Goal: Transaction & Acquisition: Book appointment/travel/reservation

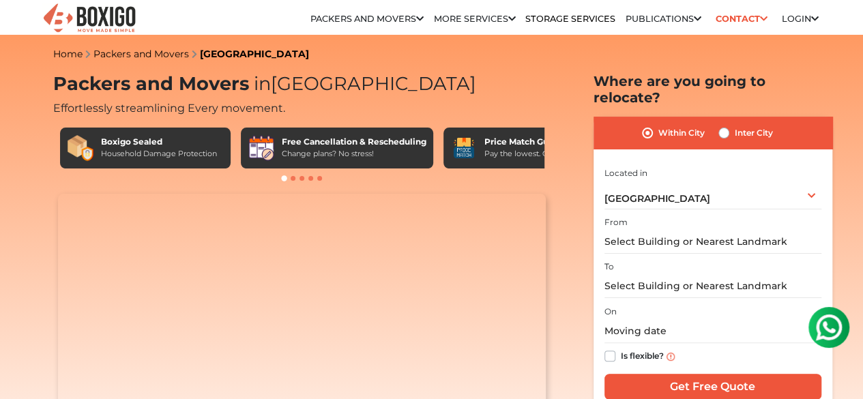
click at [641, 233] on input "text" at bounding box center [712, 242] width 217 height 24
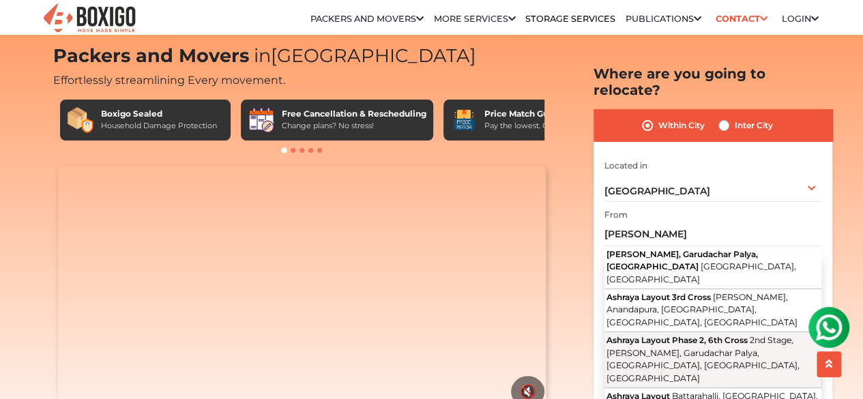
scroll to position [68, 0]
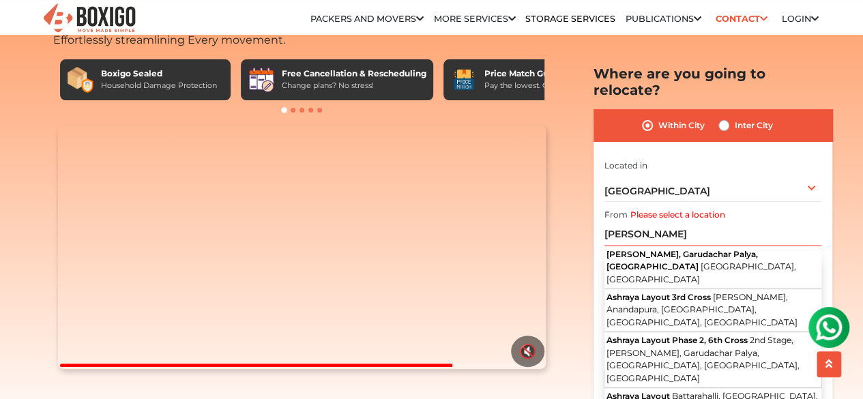
type input "Ashraya Layout Phase |, [STREET_ADDRESS]"
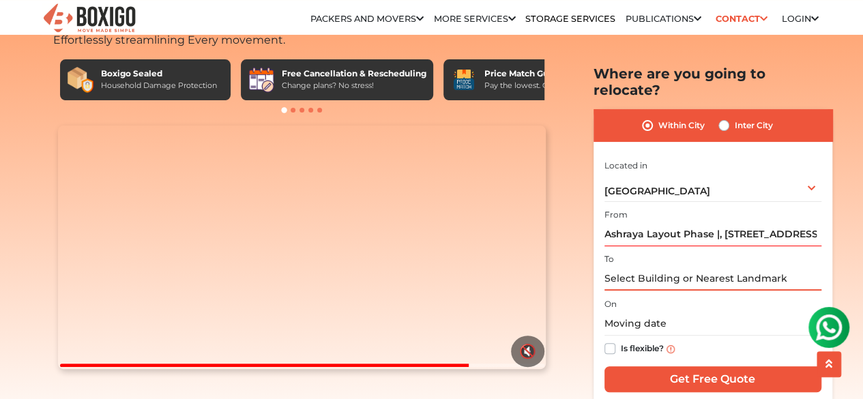
click at [653, 270] on input "text" at bounding box center [712, 279] width 217 height 24
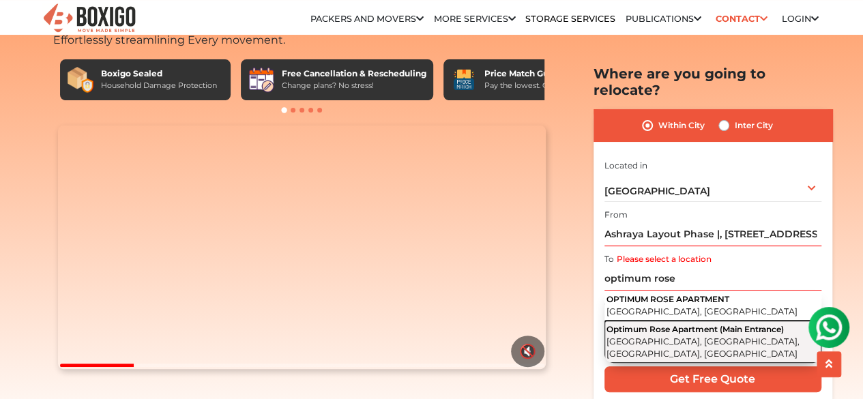
click at [675, 328] on span "Optimum Rose Apartment (Main Entrance)" at bounding box center [694, 328] width 177 height 10
type input "Optimum Rose Apartment (Main Entrance), Kodigehalli, Krishnarajapuram, Bengalur…"
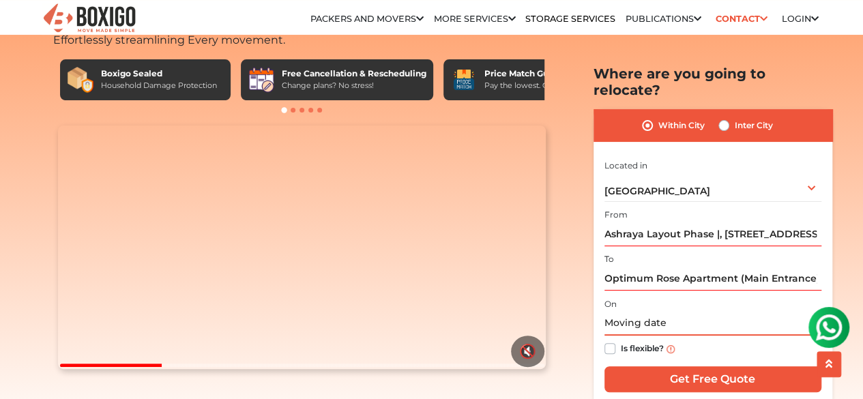
click at [623, 312] on input "text" at bounding box center [712, 324] width 217 height 24
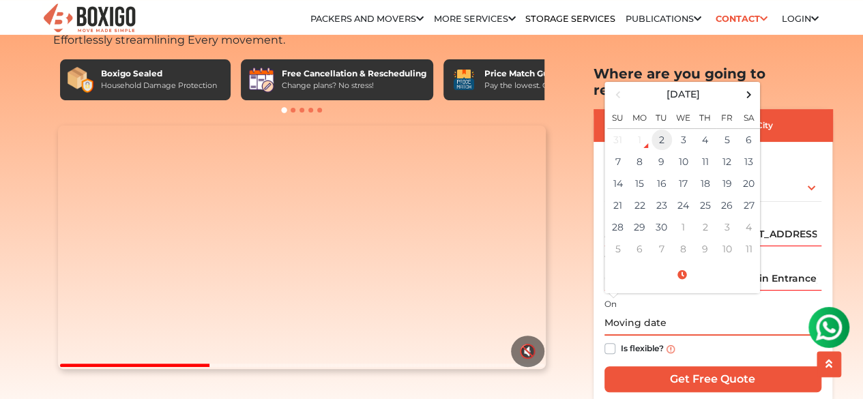
click at [667, 128] on td "2" at bounding box center [662, 139] width 22 height 23
type input "09/02/2025 2:53 PM"
click at [621, 340] on label "Is flexible?" at bounding box center [642, 347] width 43 height 14
click at [611, 340] on input "Is flexible?" at bounding box center [609, 347] width 11 height 14
checkbox input "true"
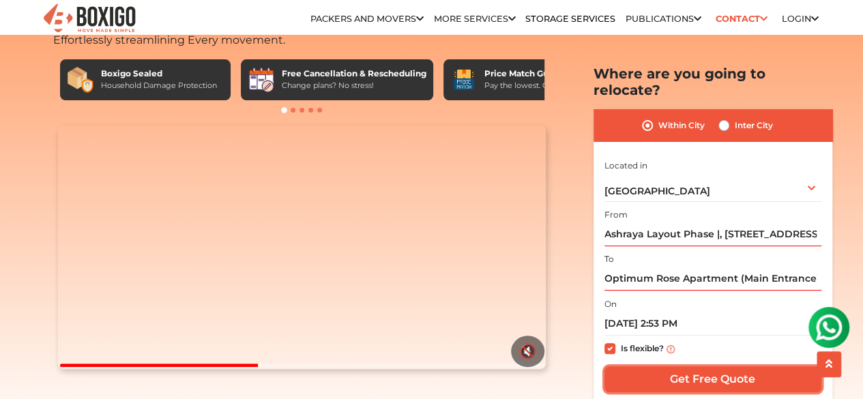
click at [657, 366] on input "Get Free Quote" at bounding box center [712, 379] width 217 height 26
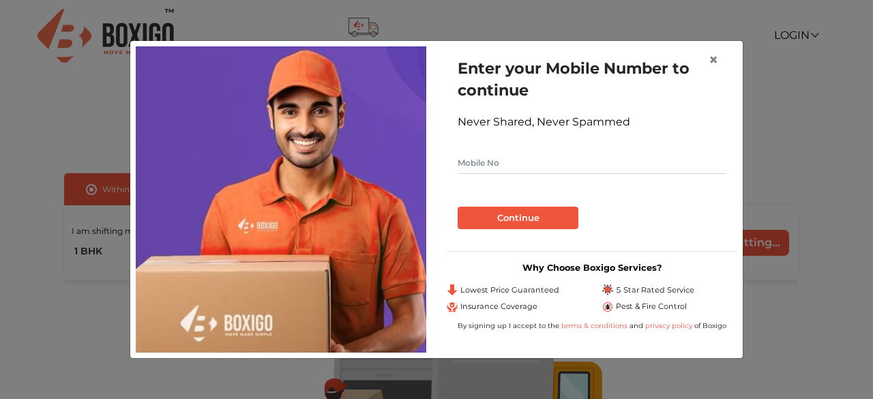
click at [625, 165] on input "text" at bounding box center [592, 163] width 269 height 22
type input "9090909090"
click at [458, 207] on button "Continue" at bounding box center [518, 218] width 121 height 23
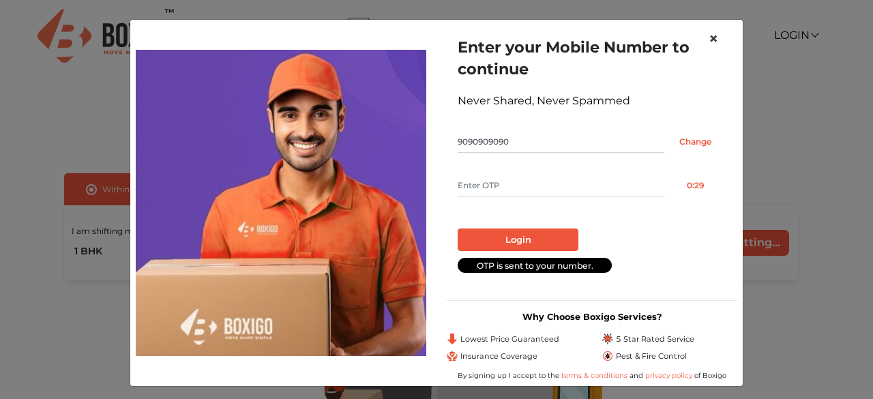
click at [709, 37] on span "×" at bounding box center [714, 39] width 10 height 20
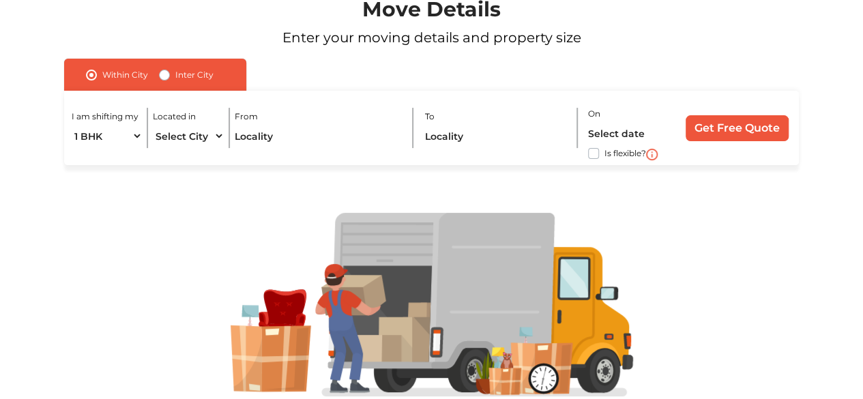
scroll to position [160, 0]
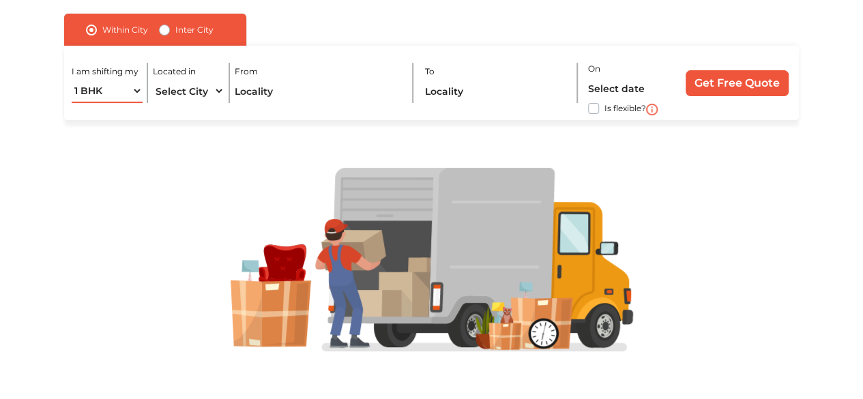
click at [131, 91] on select "1 BHK 2 BHK 3 BHK 3 + BHK FEW ITEMS" at bounding box center [107, 91] width 71 height 24
click at [210, 93] on select "Select City [GEOGRAPHIC_DATA] [GEOGRAPHIC_DATA] [GEOGRAPHIC_DATA] [GEOGRAPHIC_D…" at bounding box center [188, 91] width 71 height 24
select select "[GEOGRAPHIC_DATA]"
click at [153, 79] on select "Select City [GEOGRAPHIC_DATA] [GEOGRAPHIC_DATA] [GEOGRAPHIC_DATA] [GEOGRAPHIC_D…" at bounding box center [188, 91] width 71 height 24
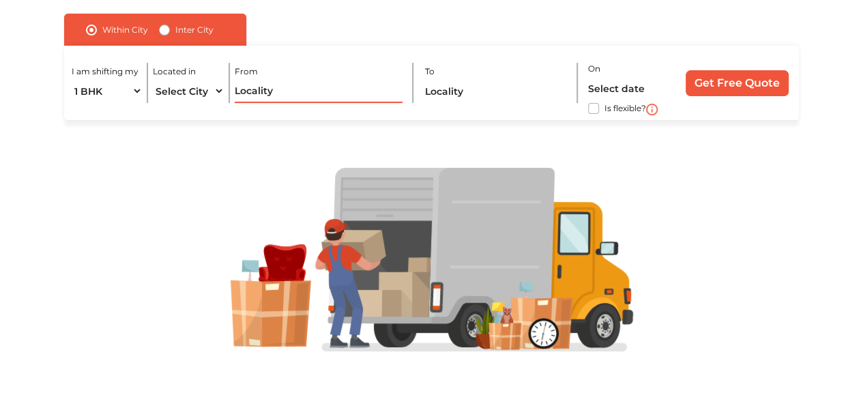
click at [286, 91] on input "text" at bounding box center [319, 91] width 168 height 24
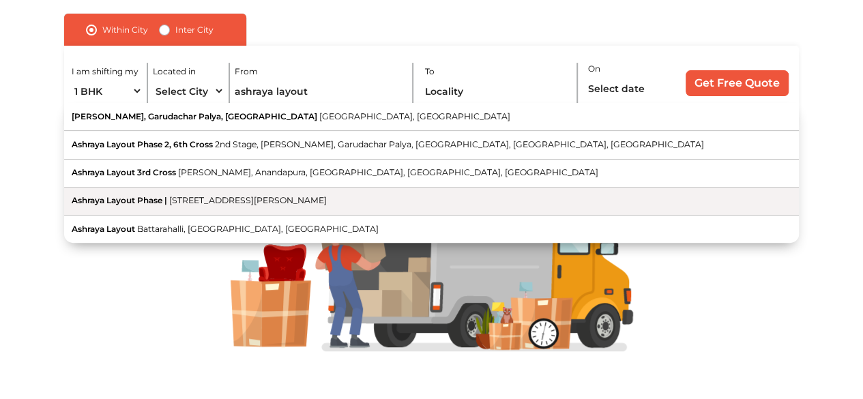
click at [296, 203] on span "[STREET_ADDRESS][PERSON_NAME]" at bounding box center [248, 200] width 158 height 10
type input "Ashraya Layout Phase |, [STREET_ADDRESS]"
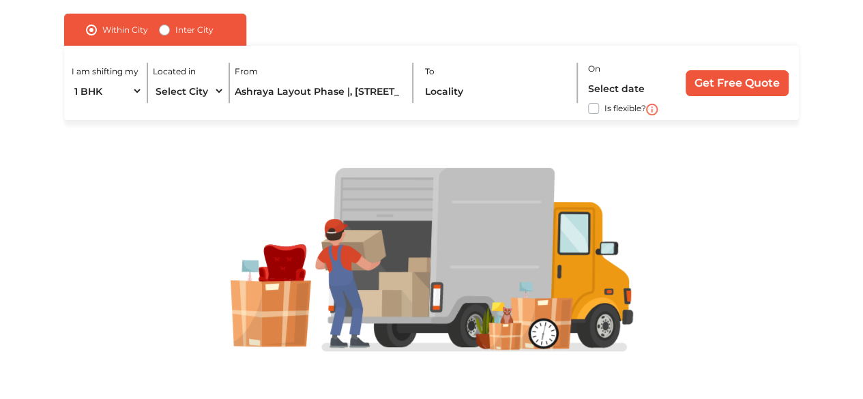
click at [477, 78] on div "To" at bounding box center [501, 83] width 153 height 40
click at [471, 88] on input "text" at bounding box center [497, 91] width 144 height 24
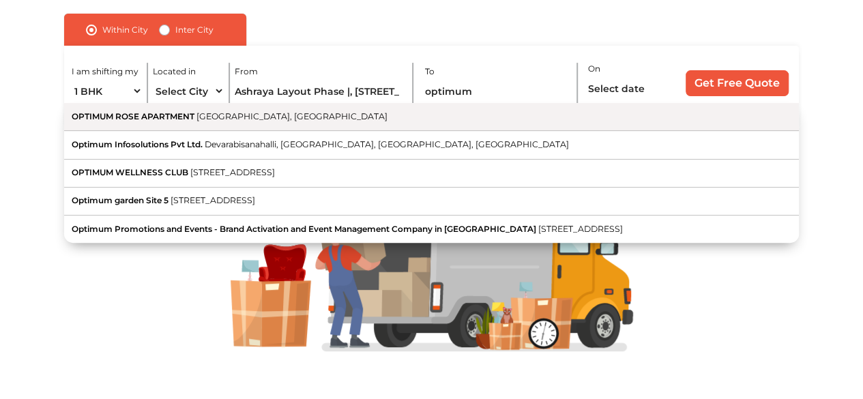
click at [308, 123] on button "OPTIMUM ROSE APARTMENT [GEOGRAPHIC_DATA], [GEOGRAPHIC_DATA]" at bounding box center [431, 117] width 734 height 28
type input "OPTIMUM ROSE APARTMENT, [GEOGRAPHIC_DATA], [GEOGRAPHIC_DATA]"
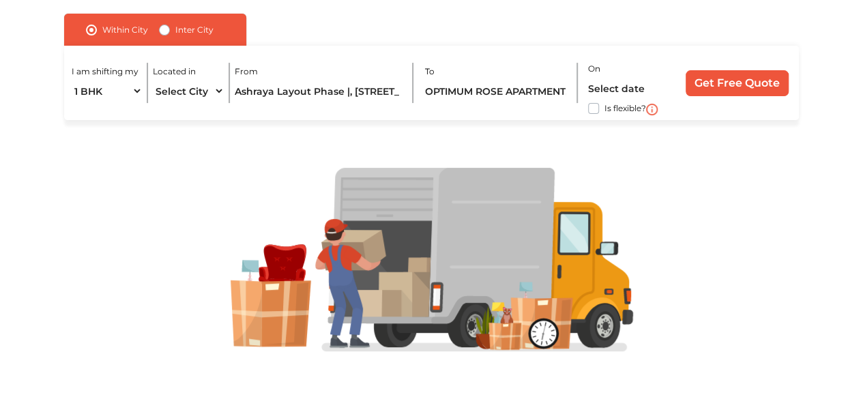
click at [604, 106] on label "Is flexible?" at bounding box center [625, 107] width 42 height 14
click at [75, 106] on input "Is flexible?" at bounding box center [69, 107] width 11 height 14
checkbox input "true"
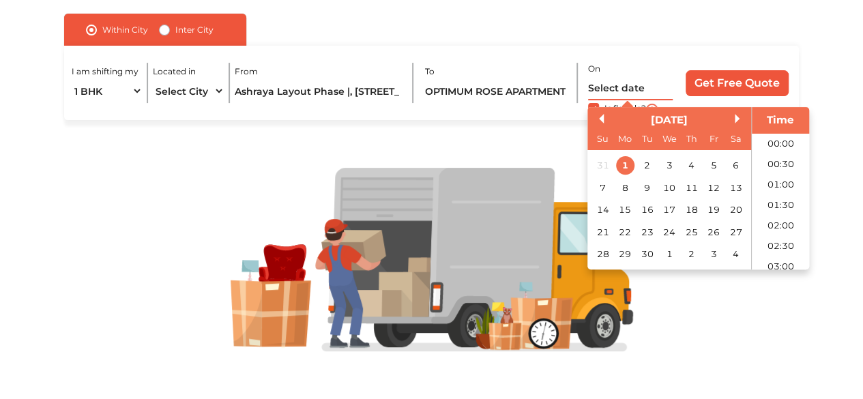
click at [608, 88] on input "text" at bounding box center [630, 88] width 85 height 24
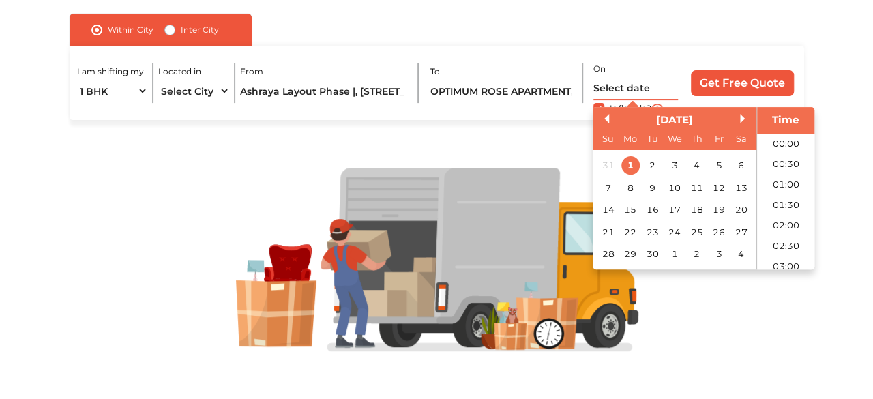
scroll to position [535, 0]
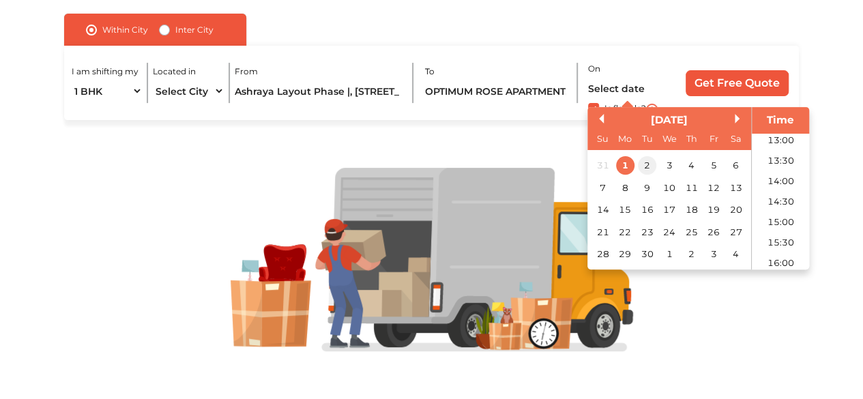
click at [644, 164] on div "2" at bounding box center [647, 166] width 18 height 18
type input "[DATE] 12:00 AM"
click at [741, 88] on input "Get Free Quote" at bounding box center [736, 83] width 103 height 26
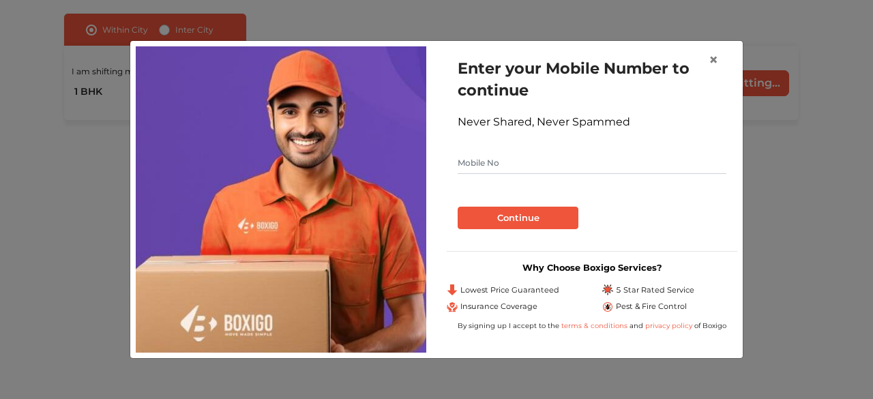
click at [552, 173] on input "text" at bounding box center [592, 163] width 269 height 22
type input "7992310433"
click at [553, 212] on button "Continue" at bounding box center [518, 218] width 121 height 23
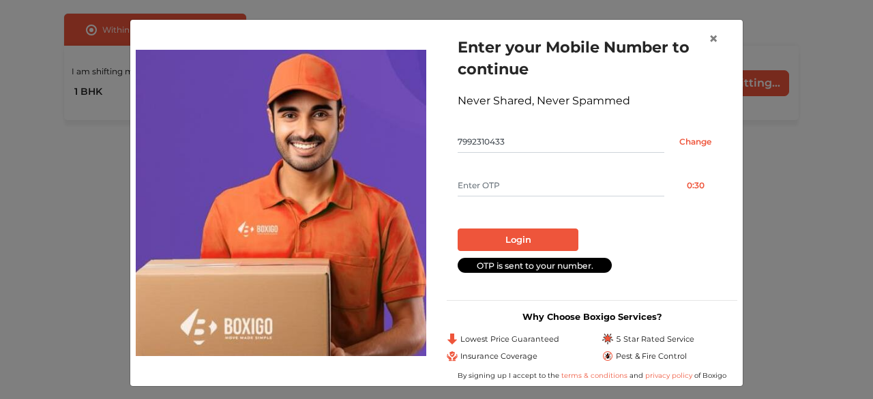
click at [477, 180] on input "text" at bounding box center [561, 186] width 207 height 22
type input "3547"
click at [491, 234] on button "Login" at bounding box center [518, 239] width 121 height 23
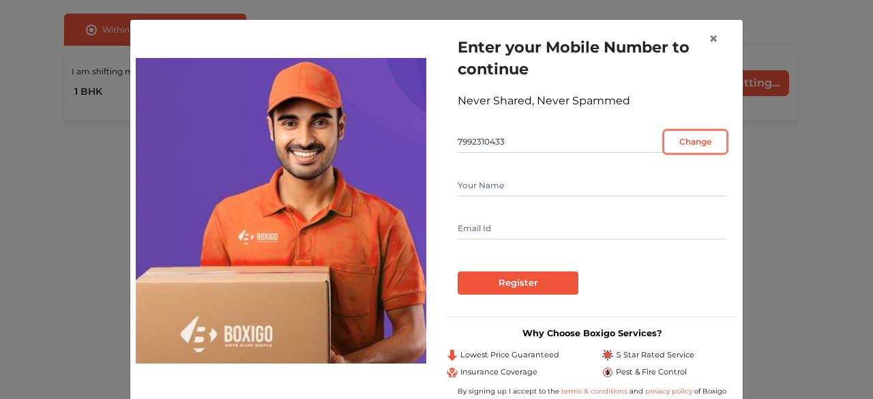
click at [685, 140] on input "Change" at bounding box center [695, 142] width 62 height 22
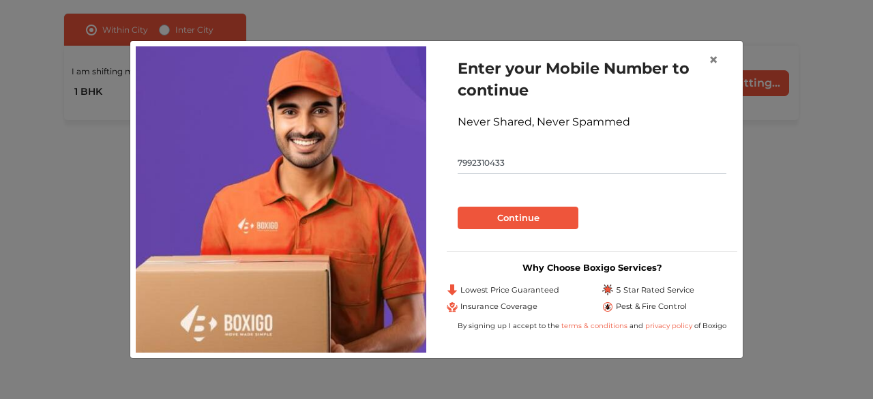
drag, startPoint x: 569, startPoint y: 168, endPoint x: 460, endPoint y: 166, distance: 108.4
click at [460, 166] on input "7992310433" at bounding box center [592, 163] width 269 height 22
type input "7033325622"
click at [490, 211] on button "Continue" at bounding box center [518, 218] width 121 height 23
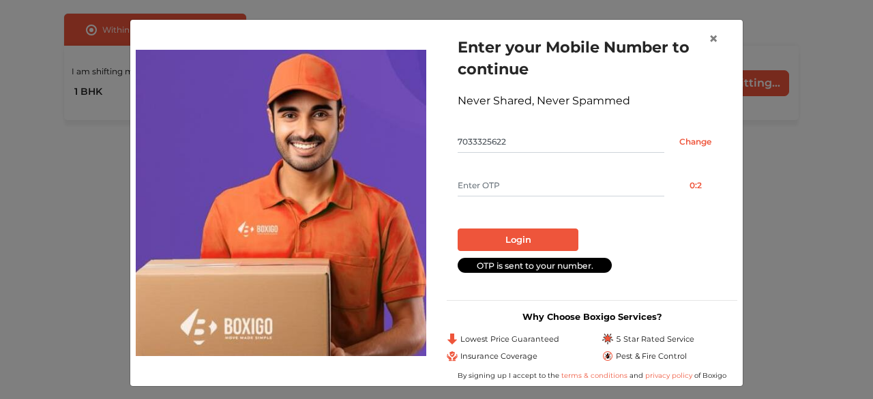
click at [501, 178] on input "text" at bounding box center [561, 186] width 207 height 22
type input "8168"
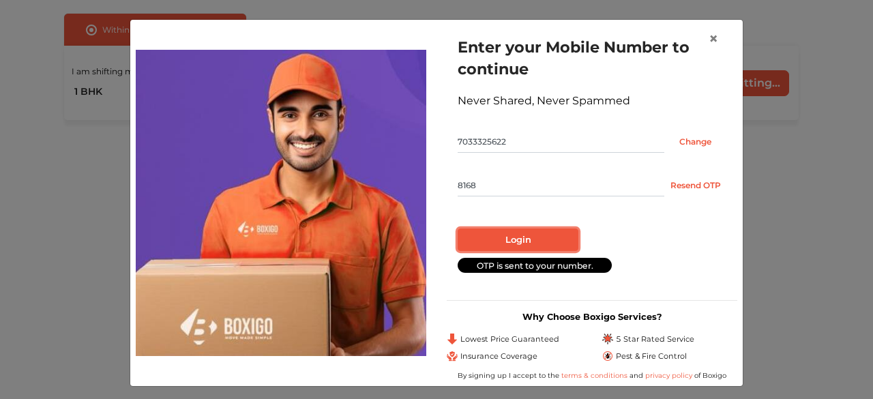
click at [508, 231] on button "Login" at bounding box center [518, 239] width 121 height 23
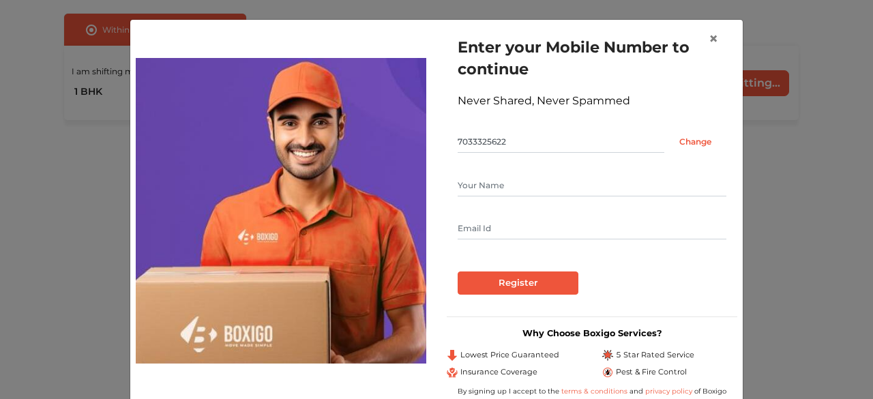
click at [506, 175] on input "text" at bounding box center [592, 186] width 269 height 22
type input "[DEMOGRAPHIC_DATA][PERSON_NAME]"
type input "[EMAIL_ADDRESS][DOMAIN_NAME]"
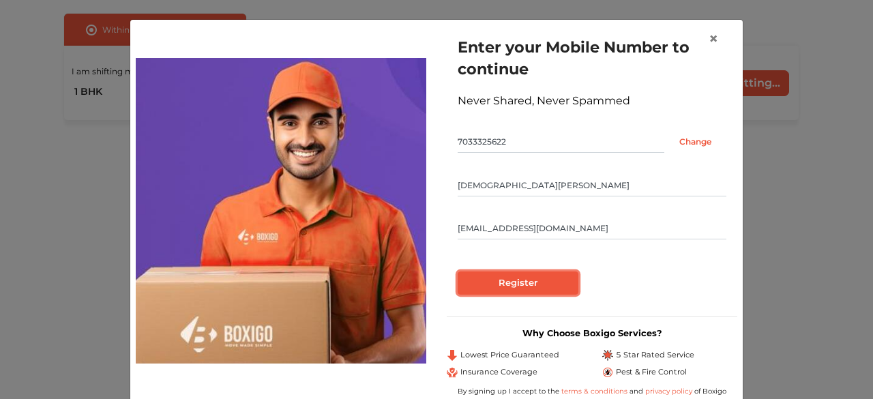
click at [517, 276] on input "Register" at bounding box center [518, 282] width 121 height 23
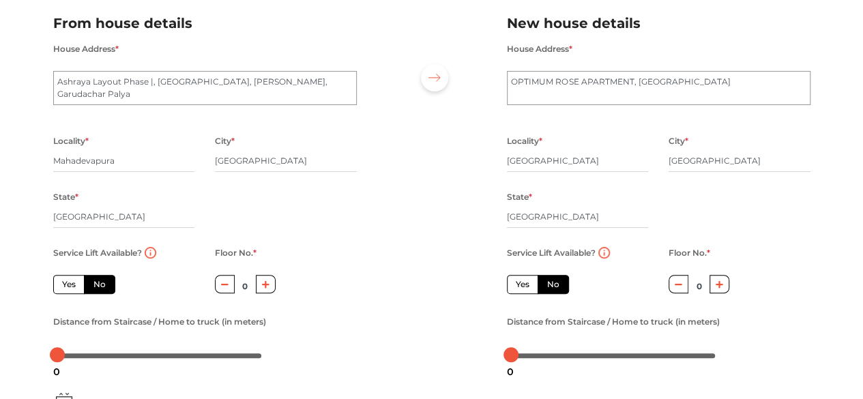
scroll to position [177, 0]
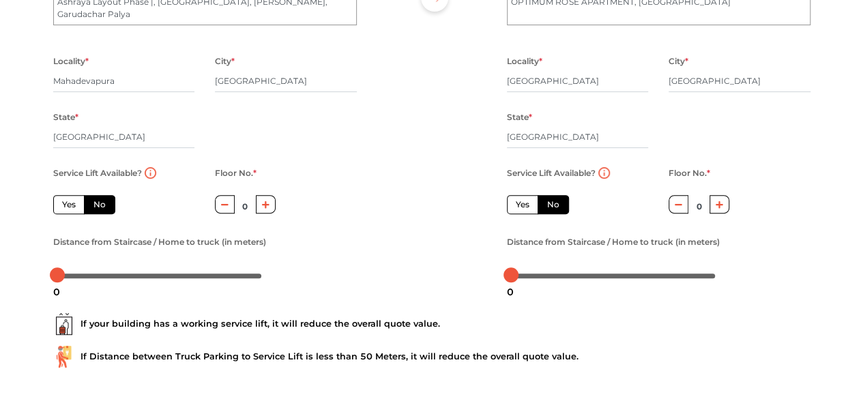
click at [522, 206] on label "Yes" at bounding box center [522, 204] width 31 height 19
click at [522, 206] on input "Yes" at bounding box center [520, 202] width 9 height 9
radio input "true"
radio input "false"
click at [106, 203] on label "No" at bounding box center [99, 204] width 31 height 19
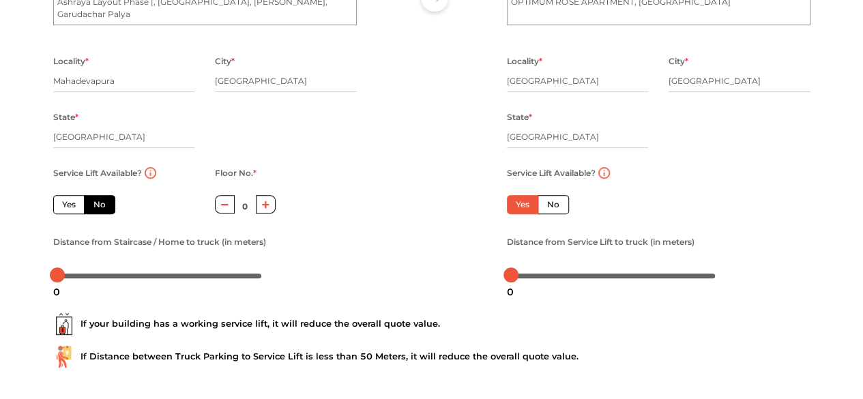
click at [102, 203] on input "No" at bounding box center [97, 202] width 9 height 9
radio input "true"
click at [266, 205] on icon "button" at bounding box center [266, 204] width 8 height 8
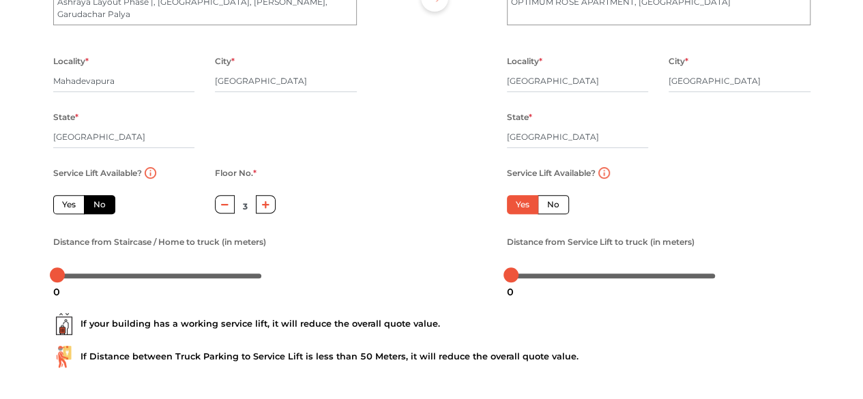
click at [266, 205] on icon "button" at bounding box center [266, 204] width 8 height 8
type input "4"
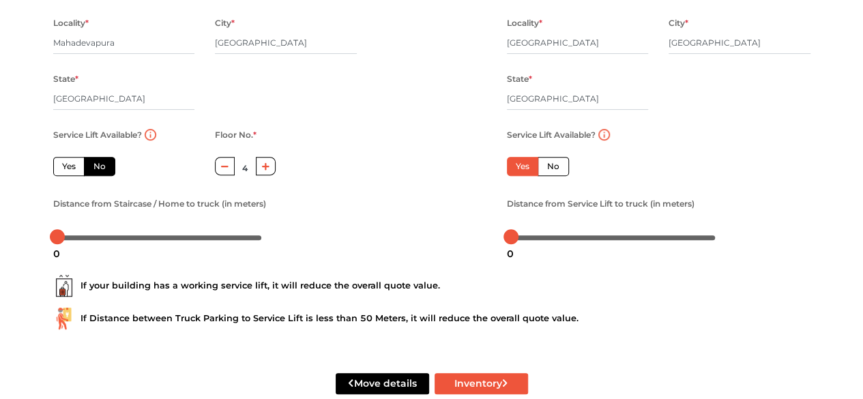
scroll to position [246, 0]
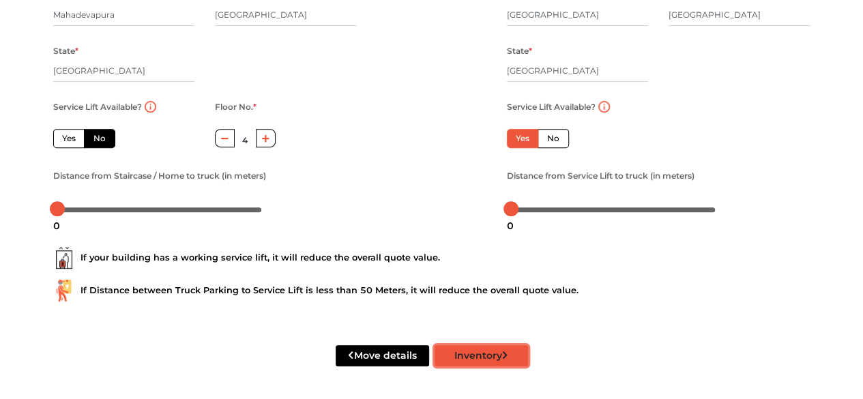
click at [480, 357] on button "Inventory" at bounding box center [480, 355] width 93 height 21
radio input "true"
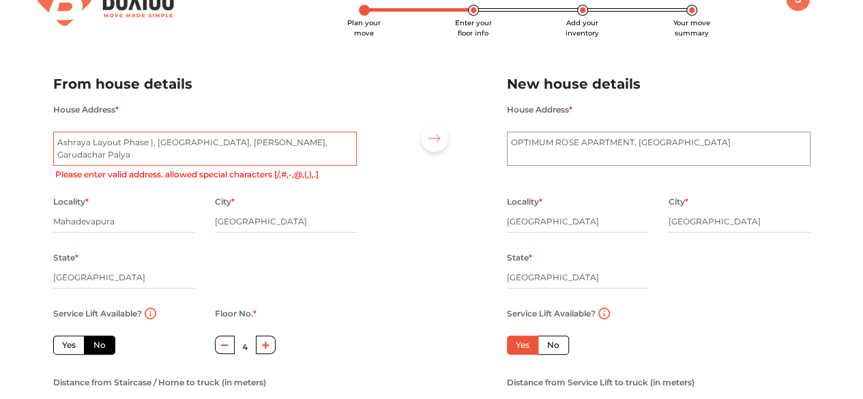
scroll to position [0, 0]
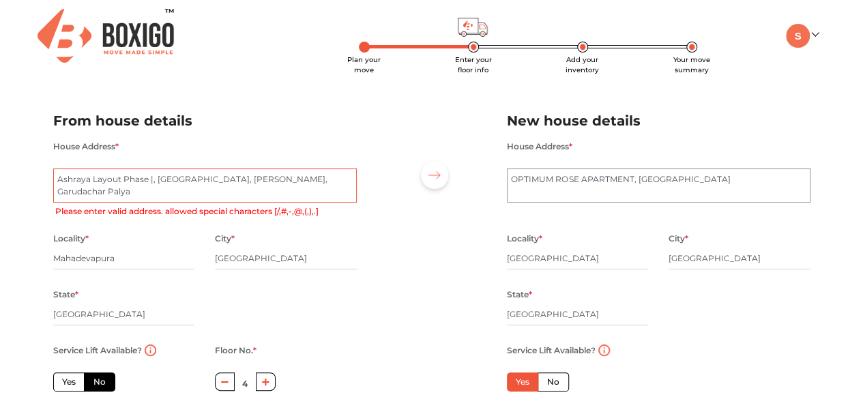
click at [151, 179] on textarea "Ashraya Layout Phase |, [GEOGRAPHIC_DATA], [PERSON_NAME], Garudachar Palya" at bounding box center [204, 185] width 303 height 34
type textarea "Ashraya Layout Phase , [GEOGRAPHIC_DATA], [PERSON_NAME], Garudachar Palya"
radio input "true"
click at [158, 178] on textarea "Ashraya Layout Phase |, [GEOGRAPHIC_DATA], [PERSON_NAME], Garudachar Palya" at bounding box center [204, 185] width 303 height 34
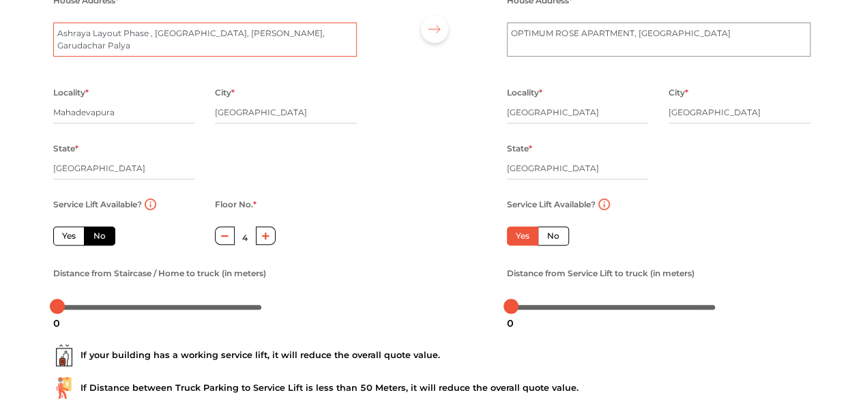
scroll to position [246, 0]
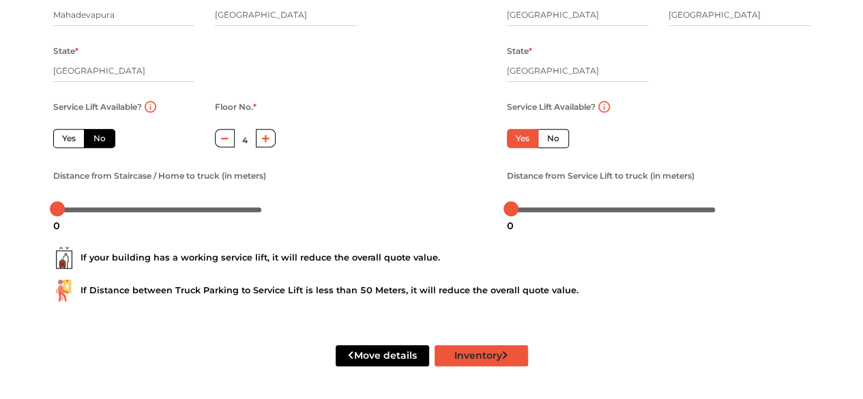
type textarea "Ashraya Layout Phase , [GEOGRAPHIC_DATA], [PERSON_NAME], Garudachar Palya"
click at [478, 357] on button "Inventory" at bounding box center [480, 355] width 93 height 21
radio input "true"
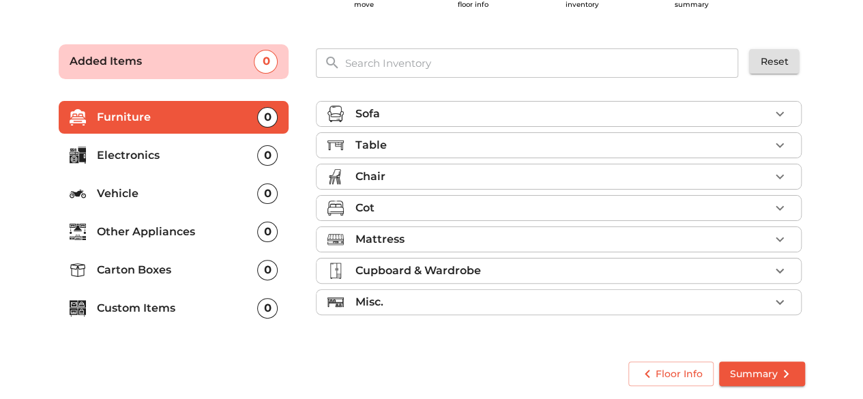
scroll to position [65, 0]
click at [496, 117] on div "Sofa" at bounding box center [562, 114] width 415 height 16
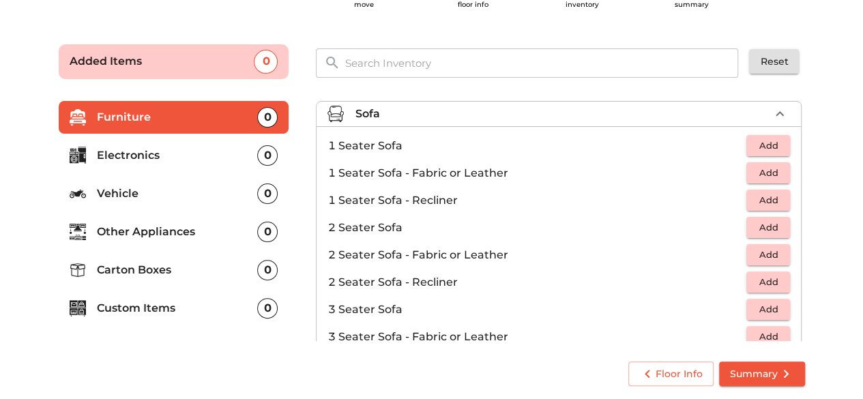
click at [495, 113] on div "Sofa" at bounding box center [562, 114] width 415 height 16
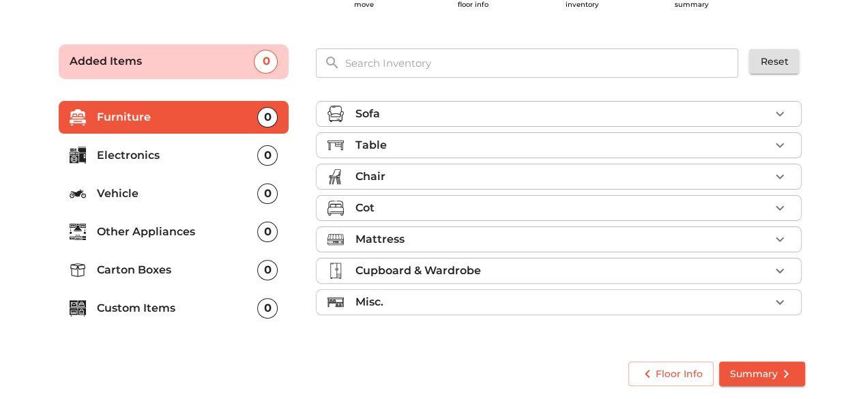
click at [452, 143] on div "Table" at bounding box center [562, 145] width 415 height 16
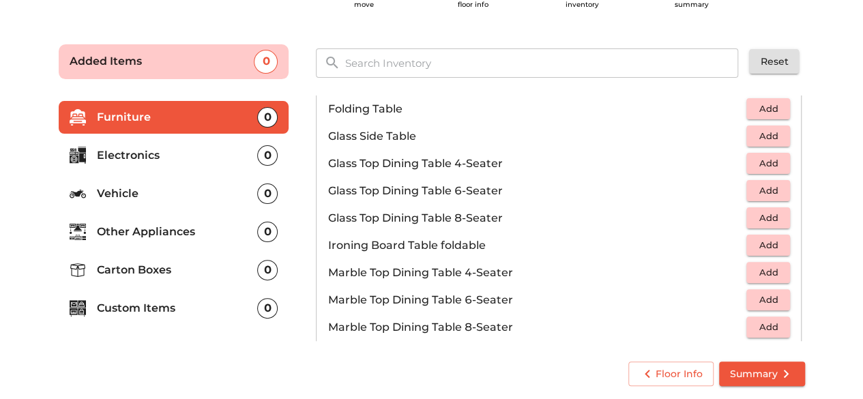
scroll to position [409, 0]
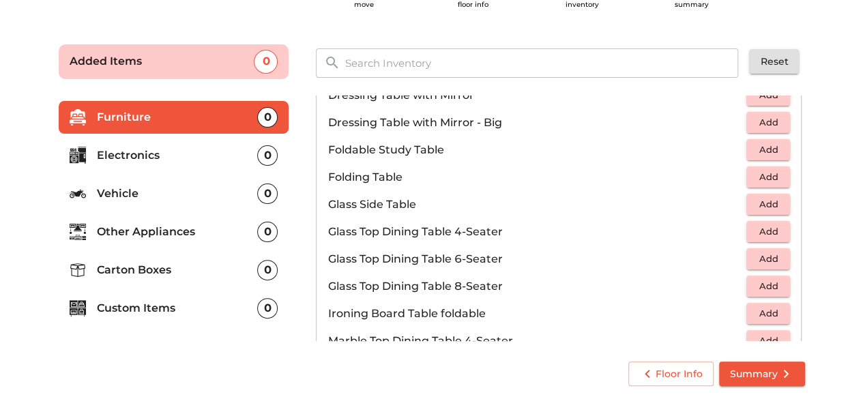
click at [760, 149] on span "Add" at bounding box center [768, 150] width 30 height 16
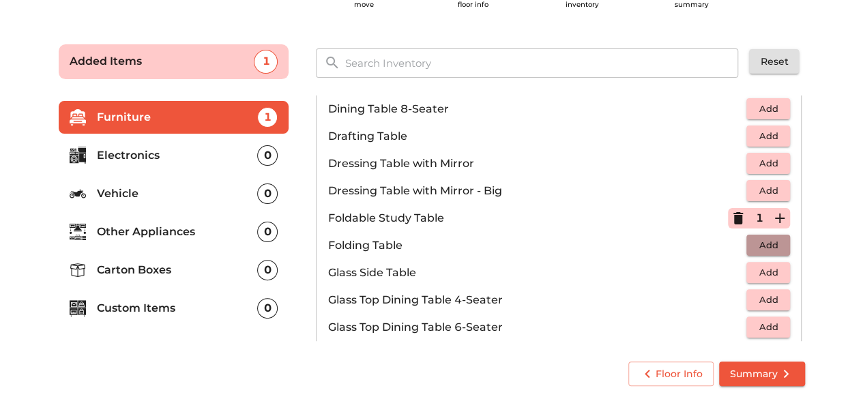
click at [765, 244] on span "Add" at bounding box center [768, 245] width 30 height 16
click at [771, 219] on icon "button" at bounding box center [779, 218] width 16 height 16
click at [733, 241] on icon "button" at bounding box center [738, 245] width 10 height 12
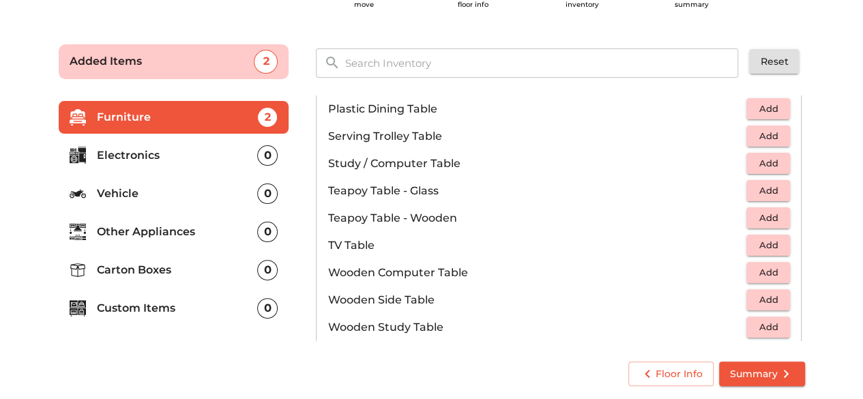
scroll to position [818, 0]
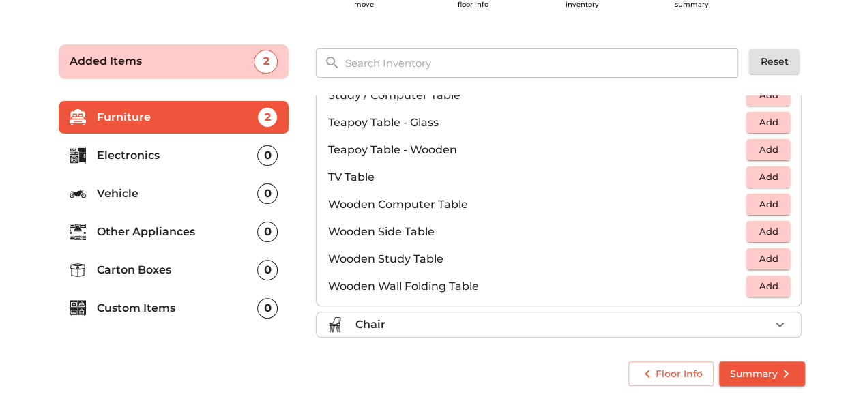
click at [128, 156] on p "Electronics" at bounding box center [177, 155] width 161 height 16
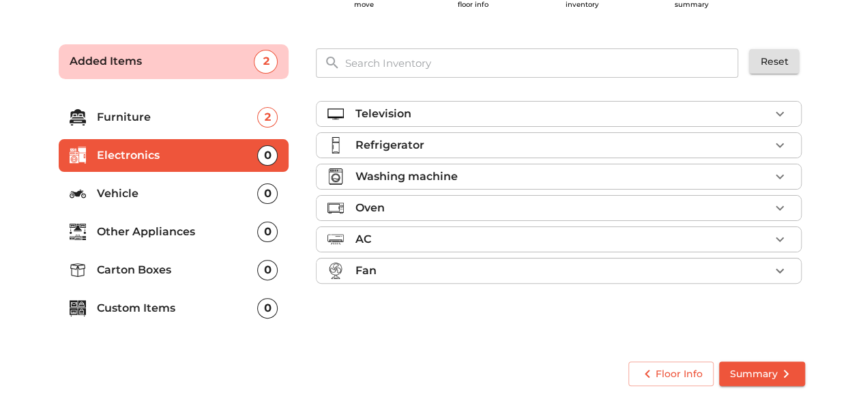
click at [139, 197] on p "Vehicle" at bounding box center [177, 193] width 161 height 16
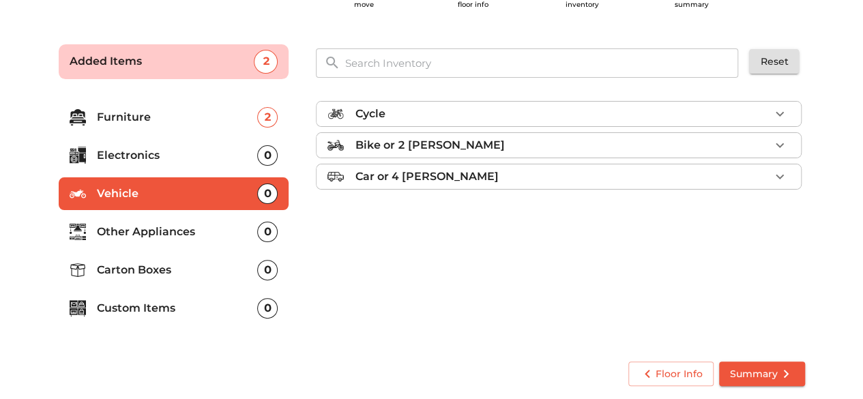
click at [143, 230] on p "Other Appliances" at bounding box center [177, 232] width 161 height 16
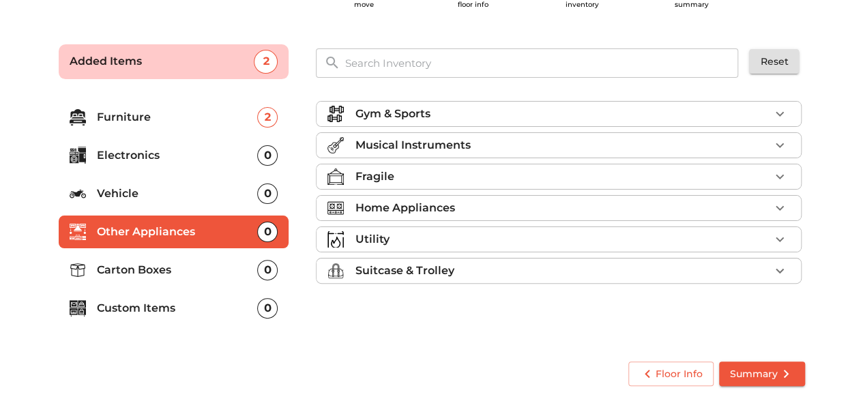
click at [420, 208] on p "Home Appliances" at bounding box center [405, 208] width 100 height 16
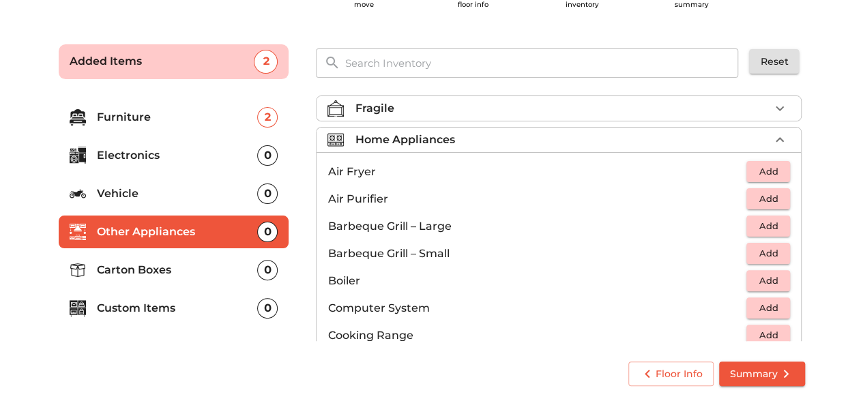
scroll to position [205, 0]
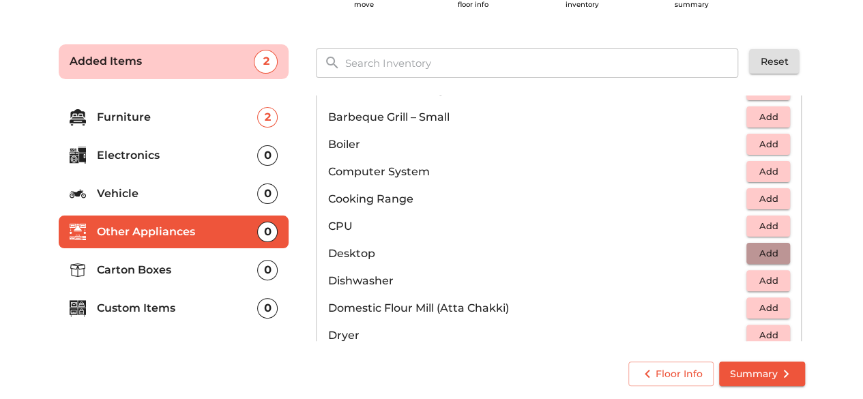
click at [753, 248] on span "Add" at bounding box center [768, 254] width 30 height 16
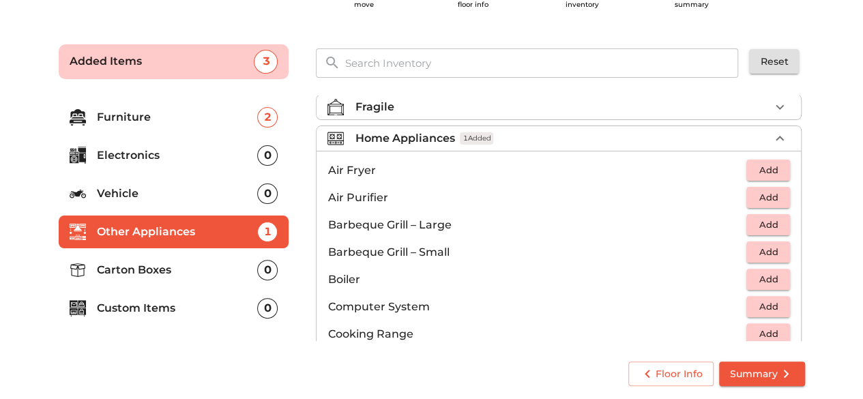
scroll to position [68, 0]
click at [487, 134] on span "1 Added" at bounding box center [476, 140] width 33 height 13
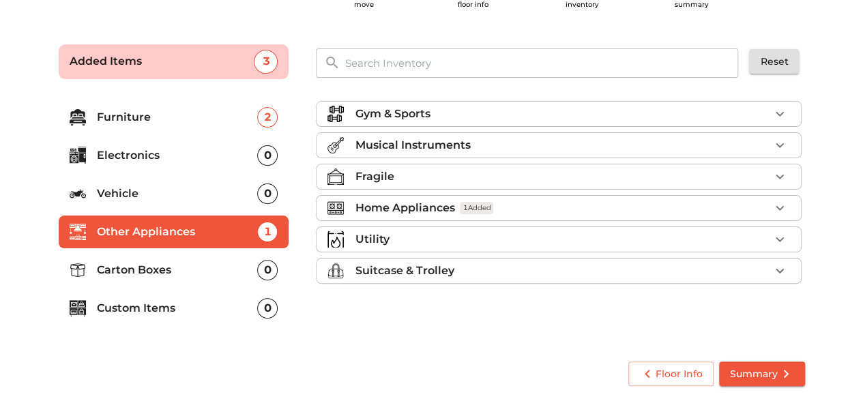
scroll to position [0, 0]
click at [424, 171] on div "Fragile" at bounding box center [562, 176] width 415 height 16
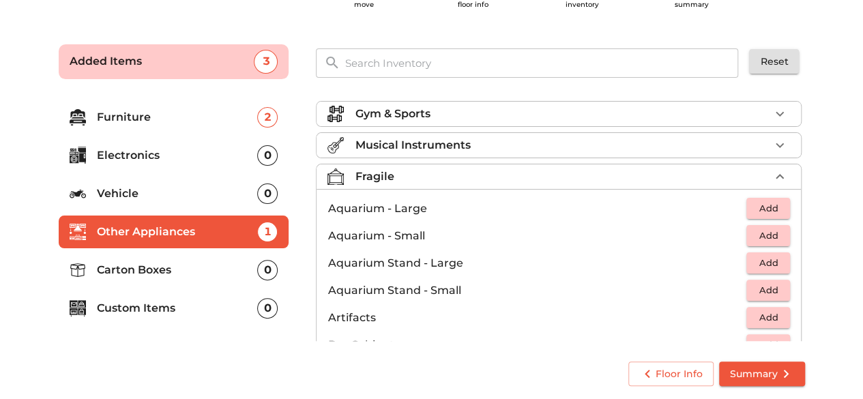
click at [398, 178] on div "Fragile" at bounding box center [562, 176] width 415 height 16
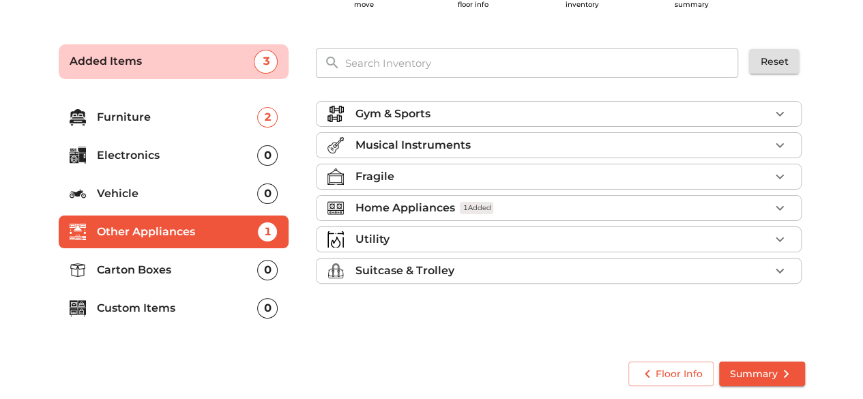
click at [387, 238] on p "Utility" at bounding box center [372, 239] width 34 height 16
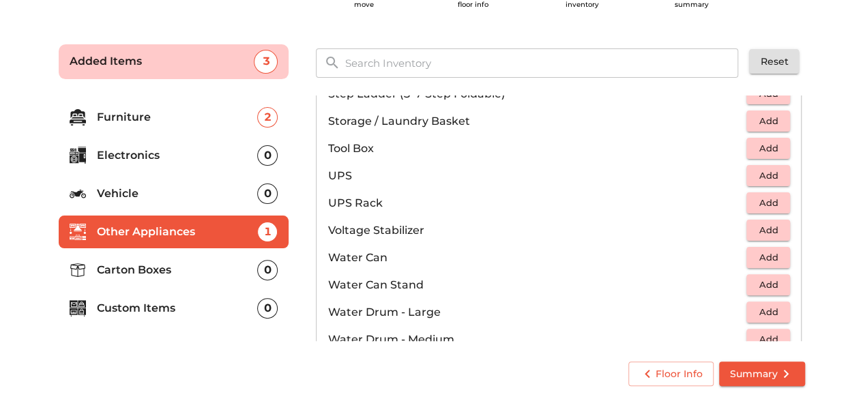
scroll to position [1023, 0]
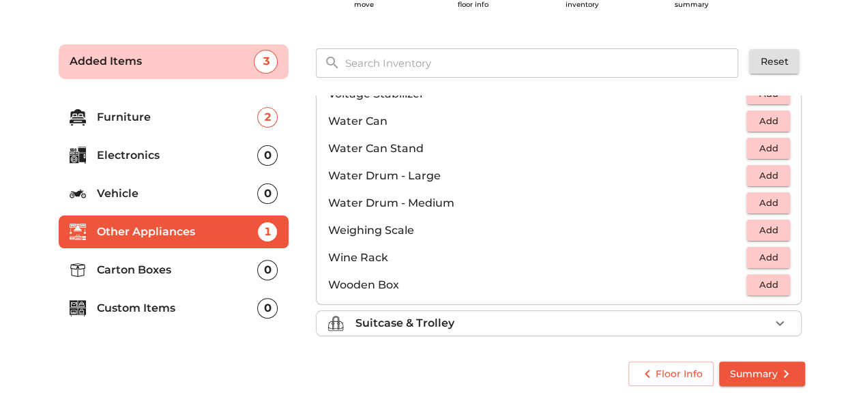
click at [378, 316] on p "Suitcase & Trolley" at bounding box center [404, 323] width 99 height 16
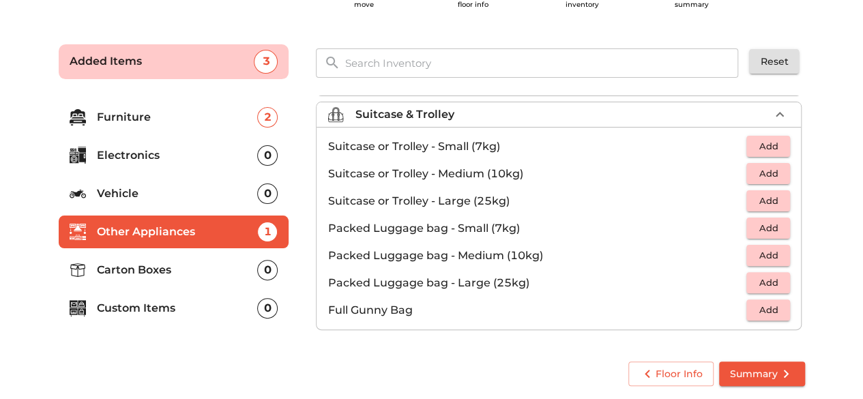
scroll to position [153, 0]
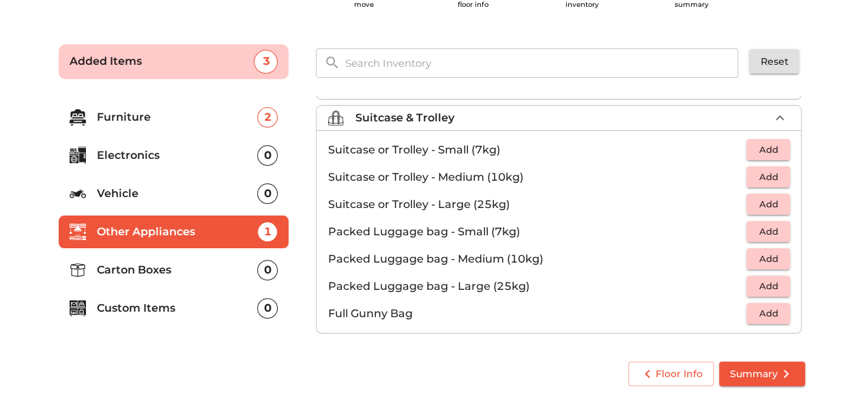
click at [768, 172] on span "Add" at bounding box center [768, 177] width 30 height 16
click at [772, 171] on icon "button" at bounding box center [779, 177] width 16 height 16
click at [773, 146] on span "Add" at bounding box center [768, 150] width 30 height 16
click at [196, 272] on p "Carton Boxes" at bounding box center [177, 270] width 161 height 16
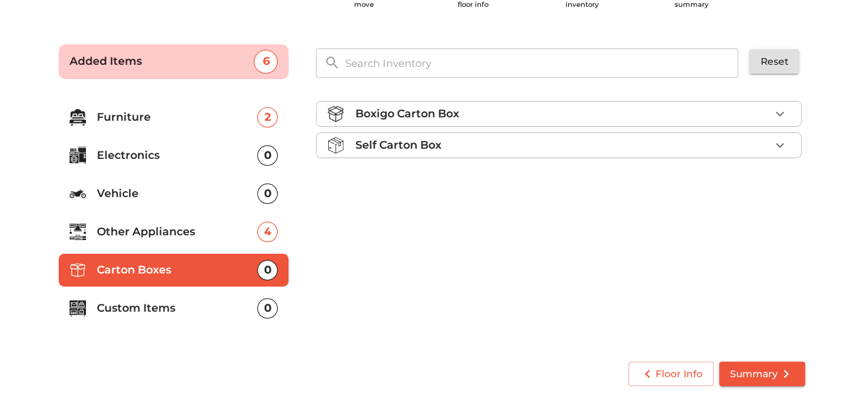
scroll to position [0, 0]
click at [773, 107] on icon "button" at bounding box center [779, 114] width 16 height 16
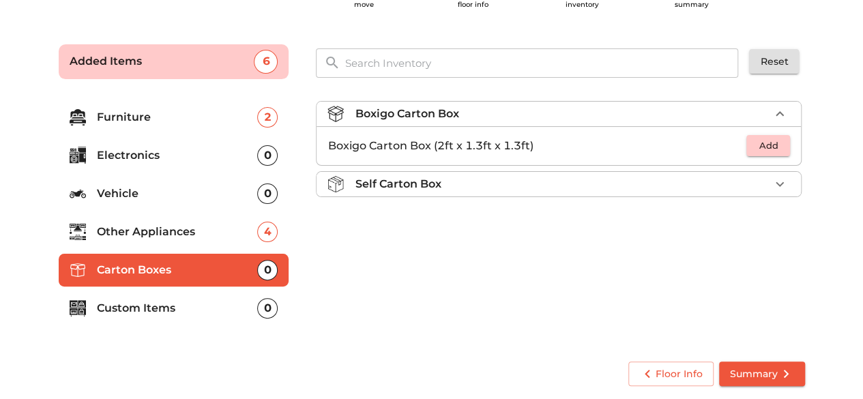
click at [780, 179] on icon "button" at bounding box center [779, 184] width 16 height 16
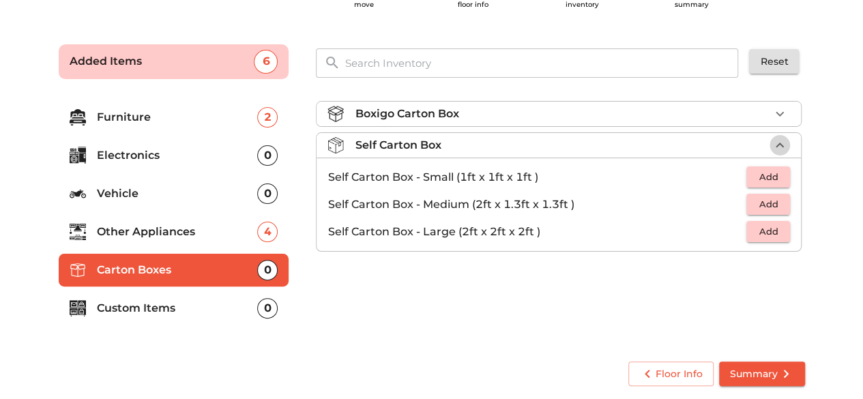
click at [782, 147] on icon "button" at bounding box center [779, 145] width 16 height 16
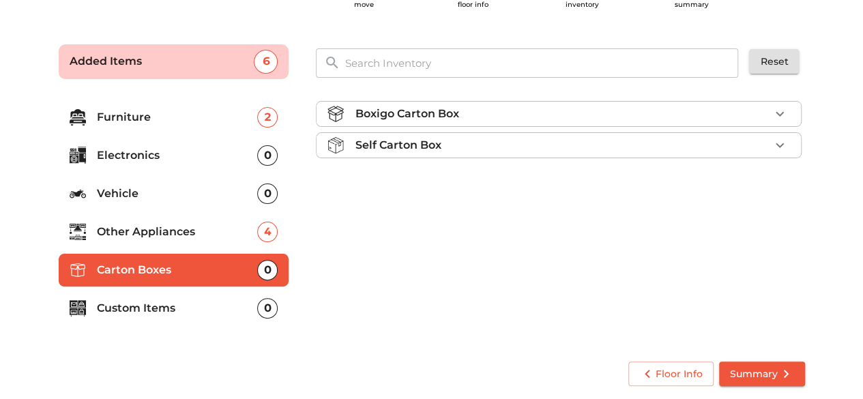
click at [786, 102] on li "Boxigo Carton Box" at bounding box center [558, 114] width 484 height 25
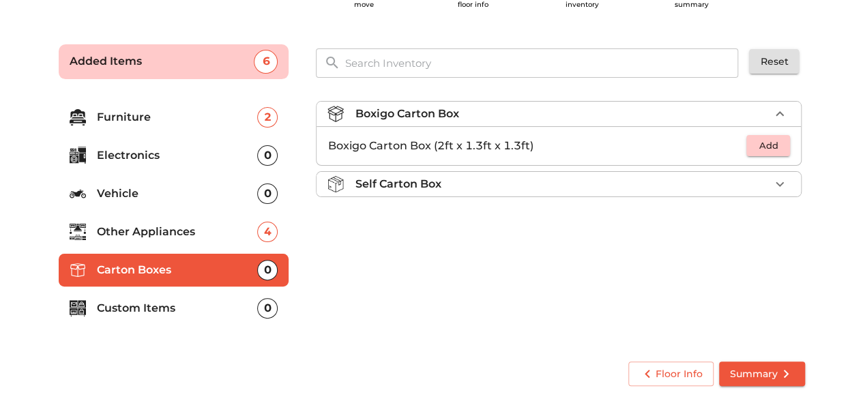
click at [771, 146] on span "Add" at bounding box center [768, 146] width 30 height 16
click at [775, 145] on icon "button" at bounding box center [779, 146] width 16 height 16
click at [775, 145] on icon "button" at bounding box center [780, 146] width 10 height 10
click at [740, 147] on icon "button" at bounding box center [738, 146] width 16 height 16
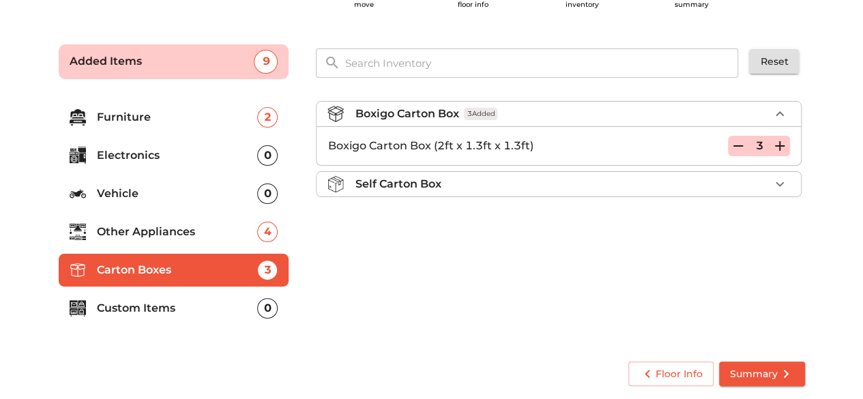
click at [740, 147] on icon "button" at bounding box center [738, 146] width 16 height 16
click at [170, 306] on p "Custom Items" at bounding box center [177, 308] width 161 height 16
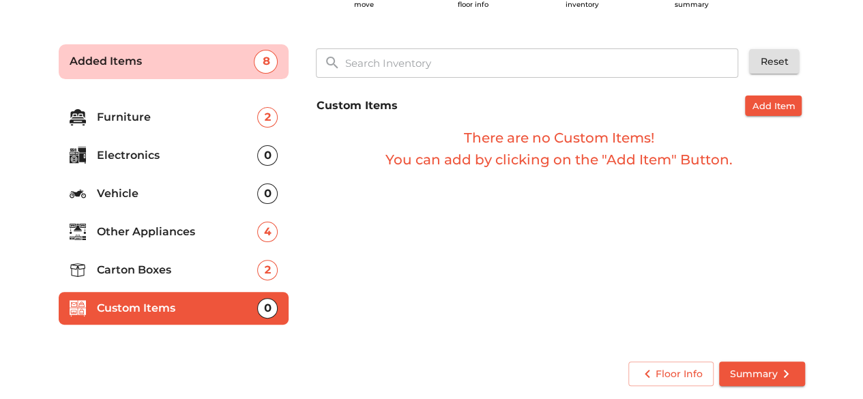
click at [184, 121] on p "Furniture" at bounding box center [177, 117] width 161 height 16
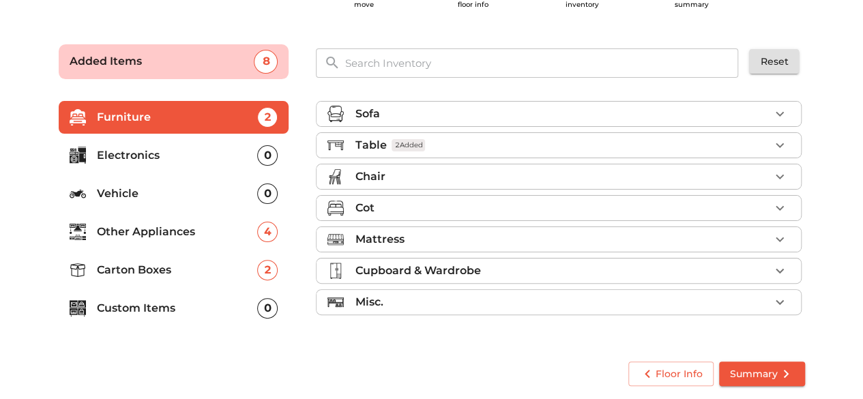
click at [376, 235] on p "Mattress" at bounding box center [379, 239] width 49 height 16
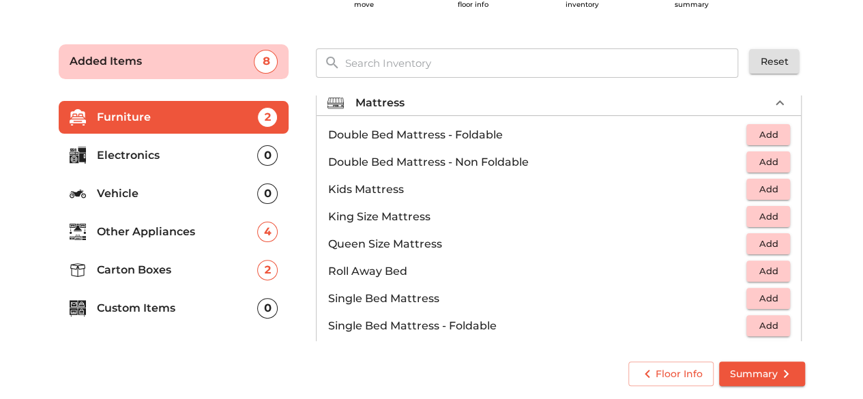
scroll to position [205, 0]
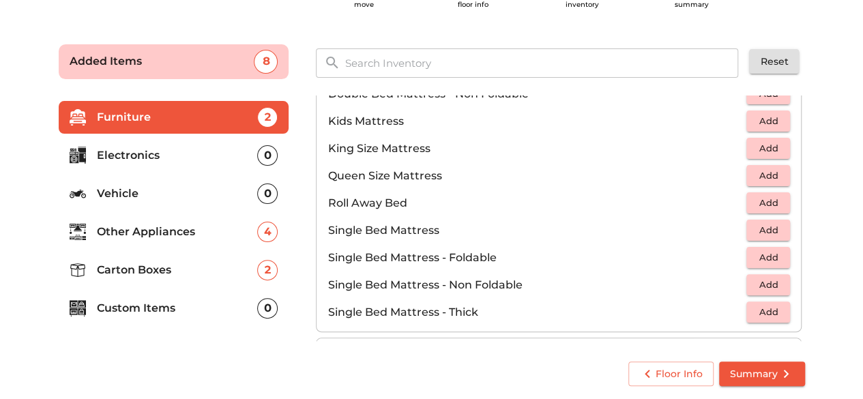
click at [757, 257] on span "Add" at bounding box center [768, 258] width 30 height 16
click at [771, 255] on icon "button" at bounding box center [779, 258] width 16 height 16
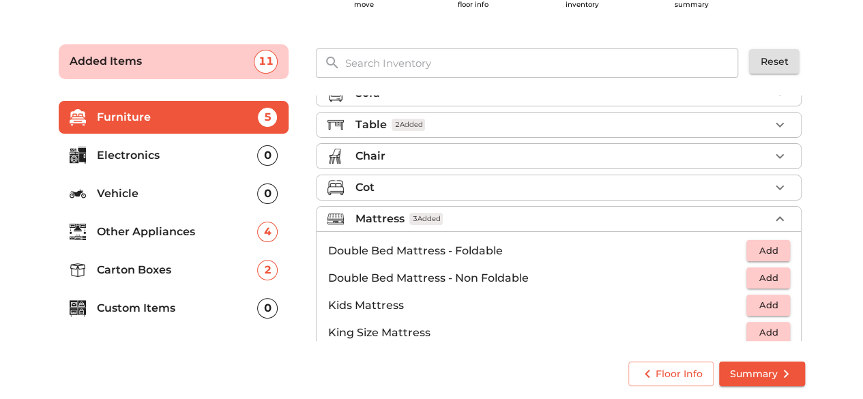
scroll to position [0, 0]
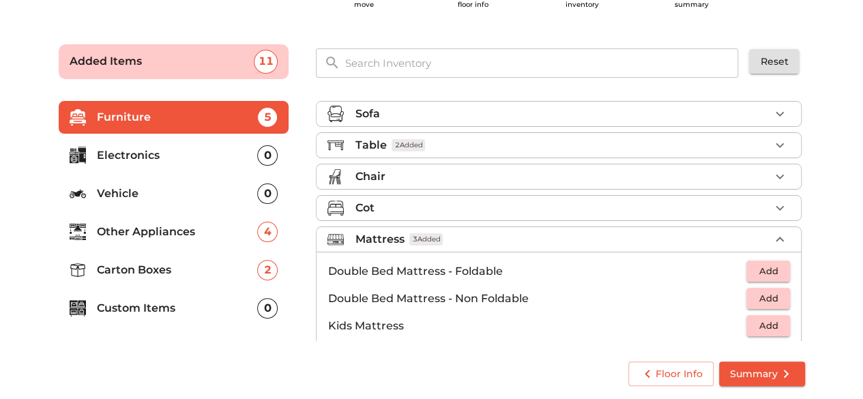
click at [456, 237] on div "Mattress 3 Added" at bounding box center [562, 239] width 415 height 16
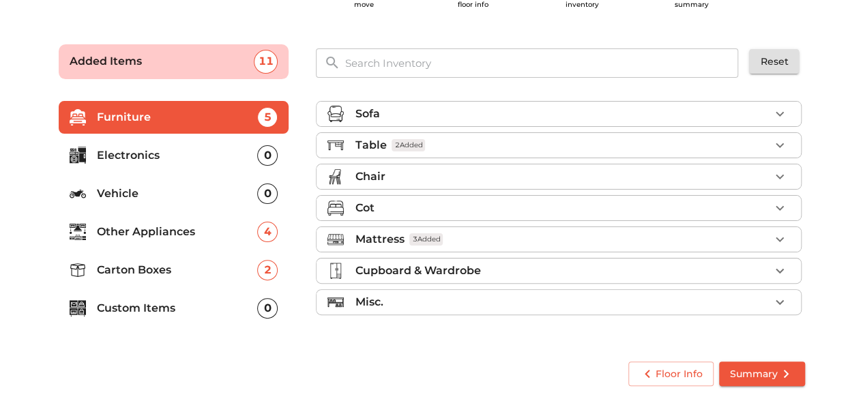
click at [383, 205] on div "Cot" at bounding box center [562, 208] width 415 height 16
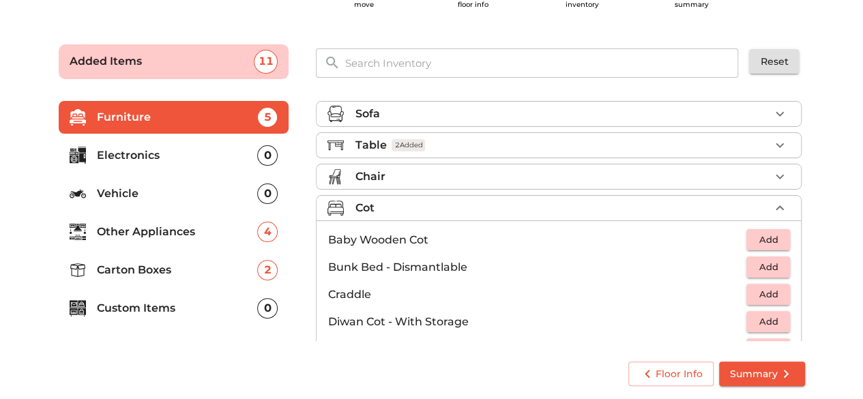
click at [382, 207] on div "Cot" at bounding box center [562, 208] width 415 height 16
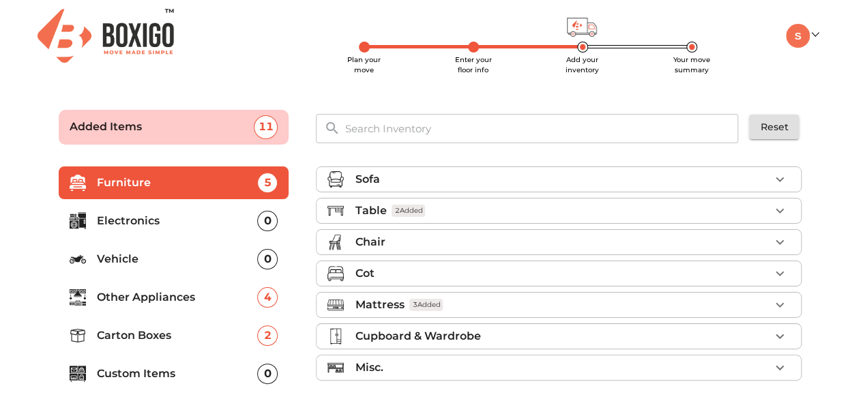
click at [387, 131] on input "text" at bounding box center [541, 128] width 411 height 29
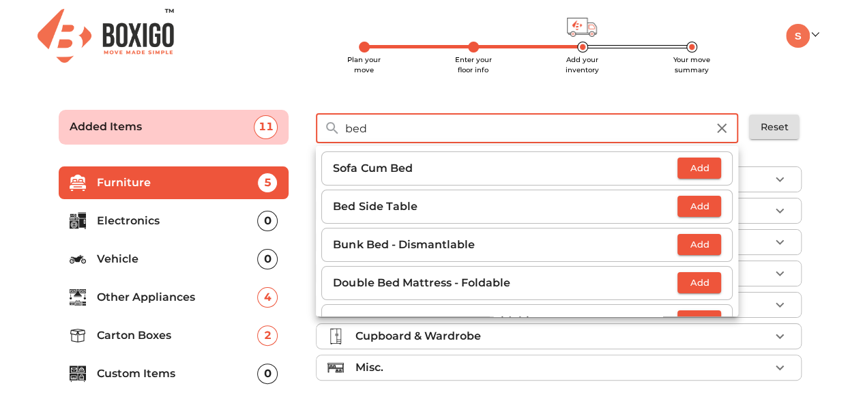
type input "bed"
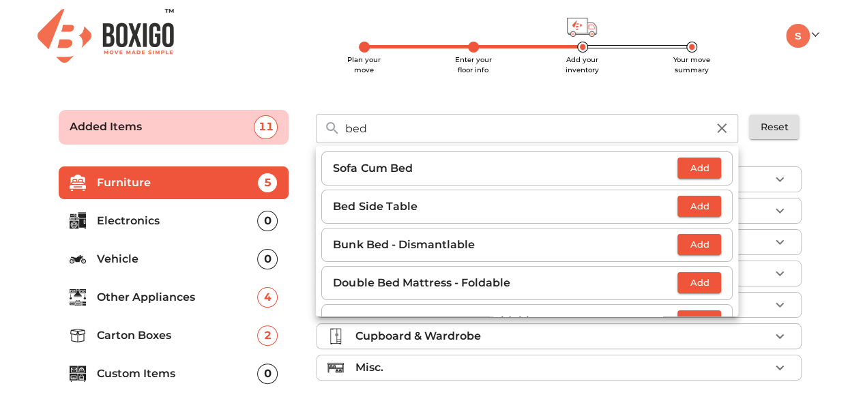
click at [321, 87] on div "Plan your move Enter your floor info Add your inventory Your move summary My Mo…" at bounding box center [431, 232] width 863 height 465
click at [724, 130] on icon "button" at bounding box center [722, 128] width 10 height 10
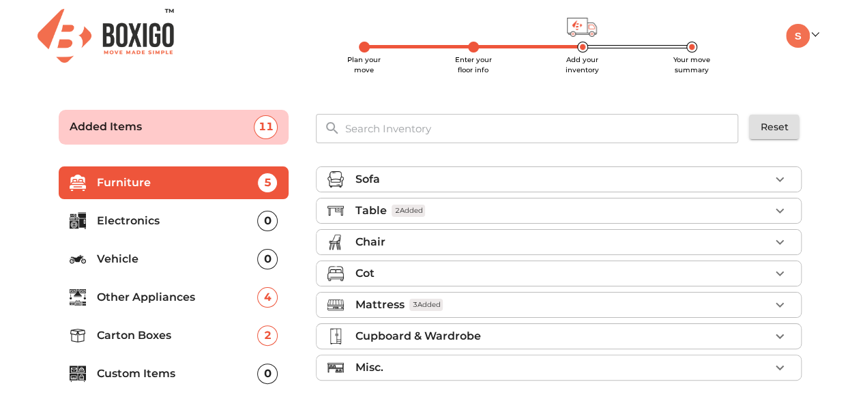
click at [404, 271] on div "Cot" at bounding box center [562, 273] width 415 height 16
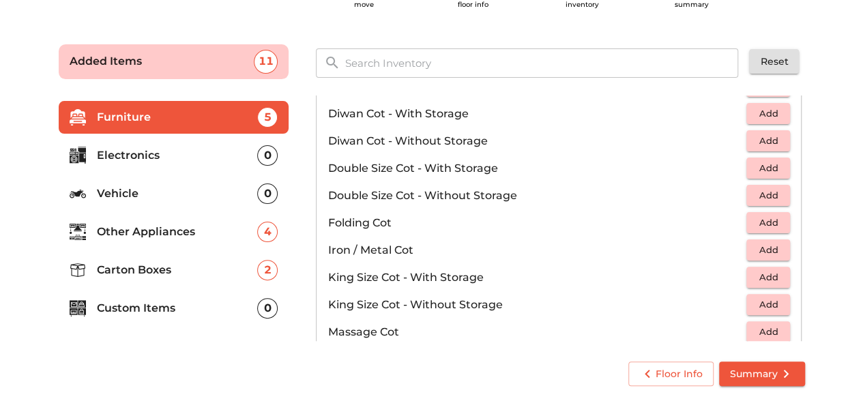
scroll to position [205, 0]
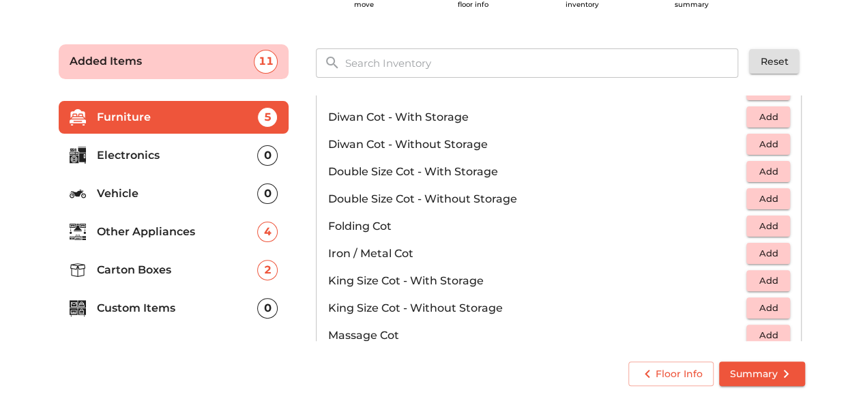
click at [763, 215] on button "Add" at bounding box center [768, 225] width 44 height 21
click at [779, 226] on icon "button" at bounding box center [779, 226] width 16 height 16
click at [434, 67] on input "text" at bounding box center [541, 62] width 411 height 29
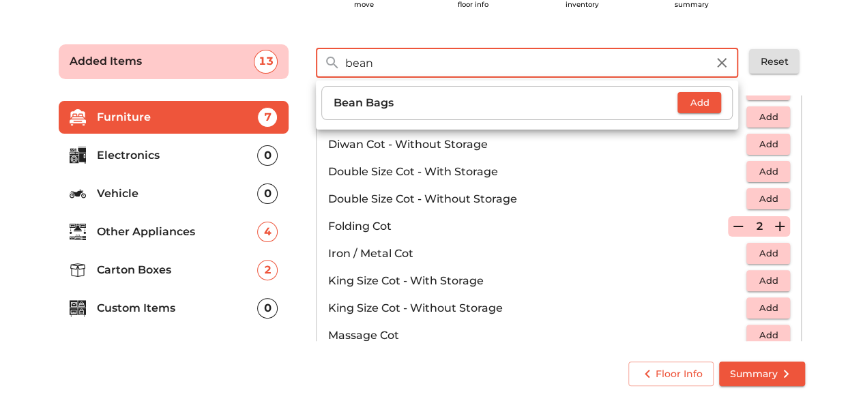
type input "bean"
click at [697, 98] on span "Add" at bounding box center [699, 103] width 30 height 16
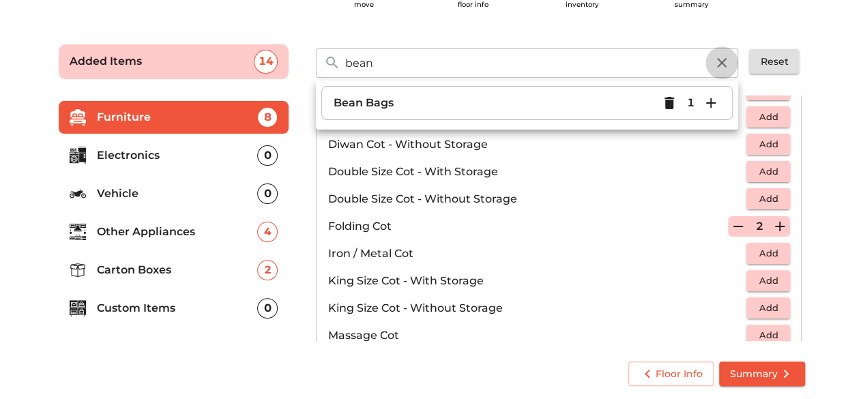
click at [726, 61] on icon "button" at bounding box center [721, 63] width 16 height 16
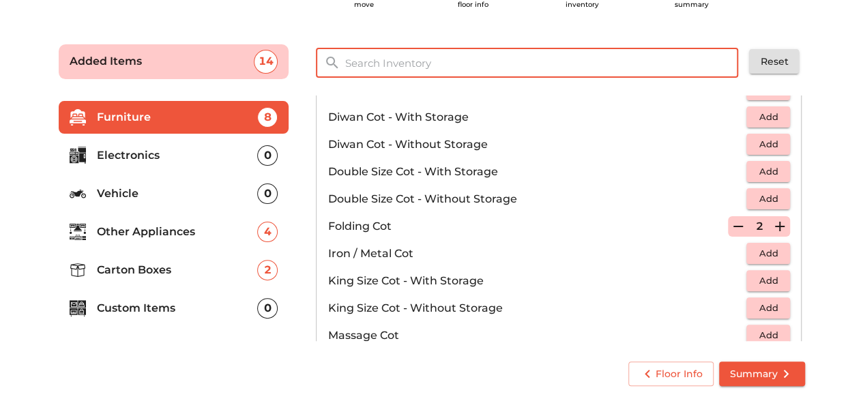
click at [566, 63] on input "text" at bounding box center [541, 62] width 411 height 29
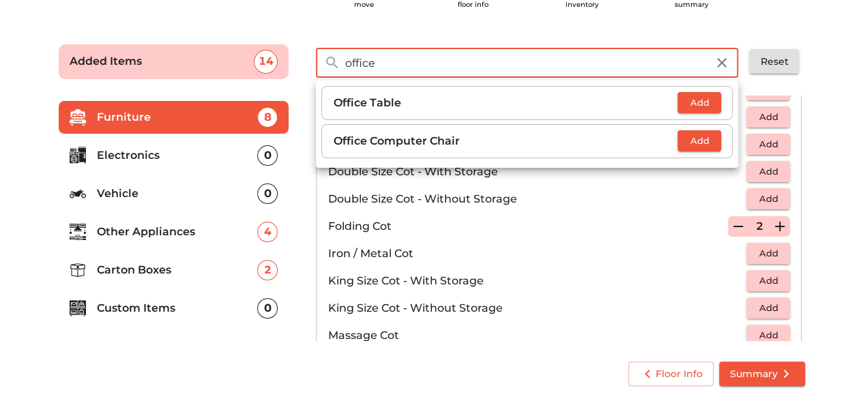
type input "office"
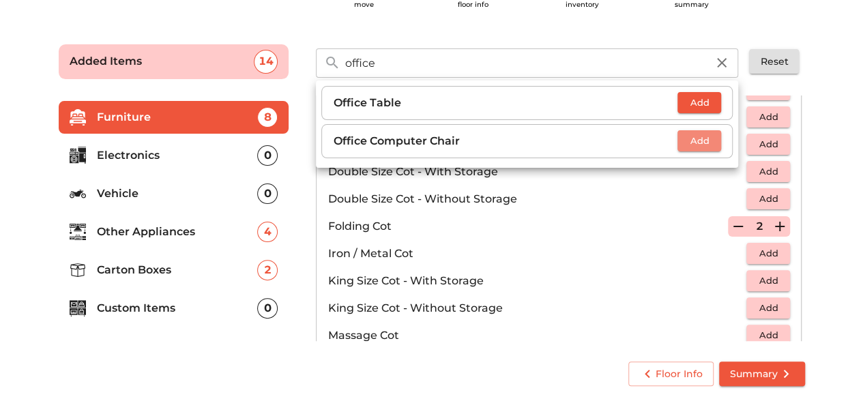
click at [713, 143] on span "Add" at bounding box center [699, 141] width 30 height 16
click at [721, 62] on icon "button" at bounding box center [721, 63] width 16 height 16
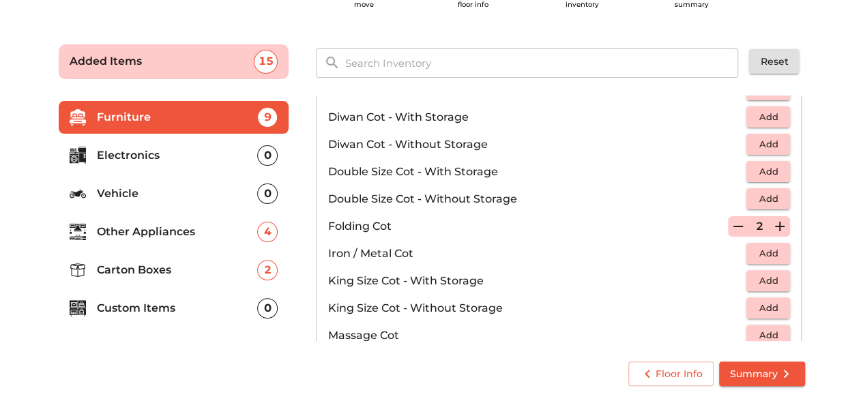
click at [263, 63] on div "15" at bounding box center [266, 62] width 24 height 24
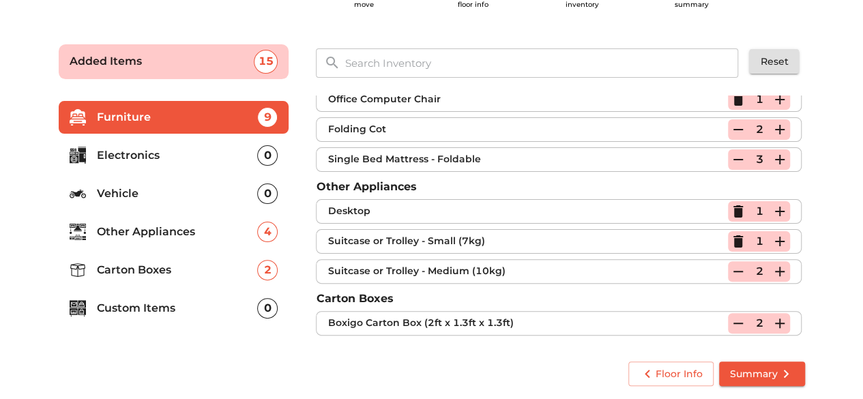
scroll to position [86, 0]
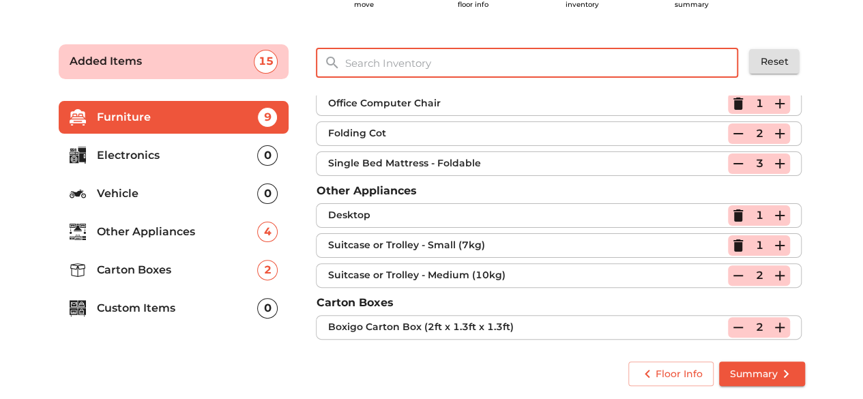
click at [370, 70] on input "text" at bounding box center [541, 62] width 411 height 29
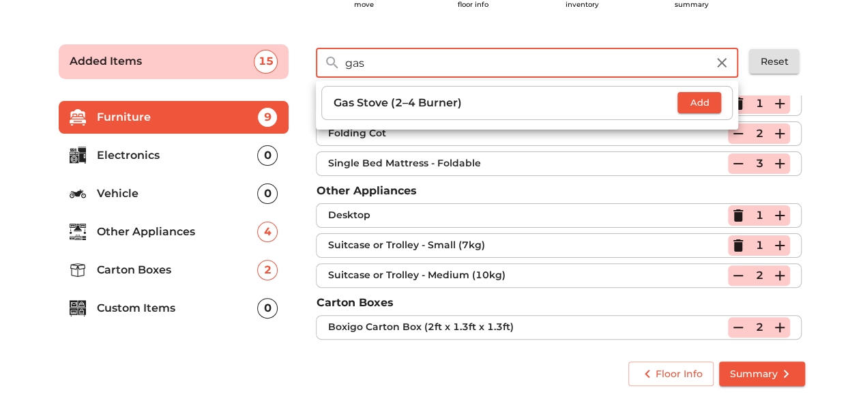
click at [700, 103] on span "Add" at bounding box center [699, 103] width 30 height 16
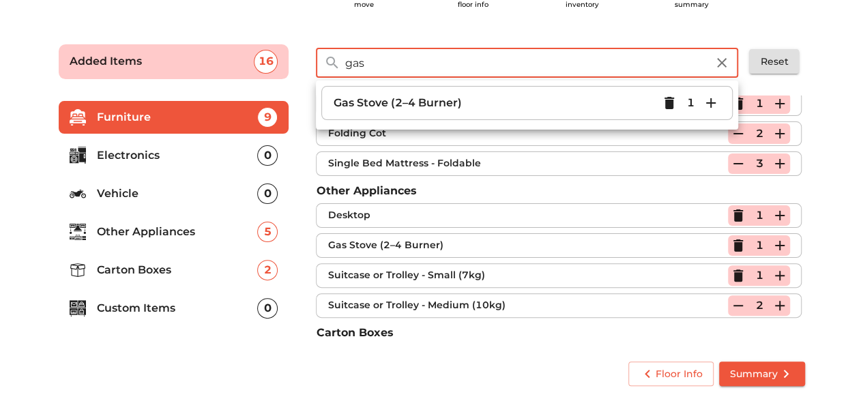
drag, startPoint x: 435, startPoint y: 70, endPoint x: 301, endPoint y: 62, distance: 133.9
click at [302, 62] on div "gas ​ Gas Stove (2–4 Burner) 1 Reset" at bounding box center [560, 57] width 516 height 57
type input "lpg"
click at [708, 106] on span "Add" at bounding box center [699, 103] width 30 height 16
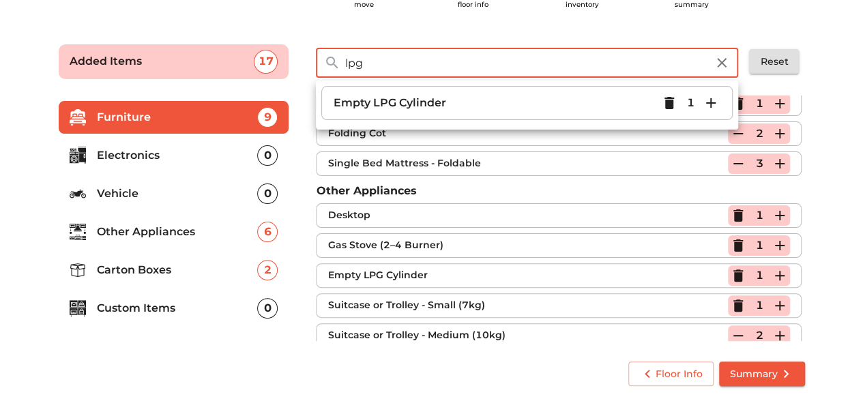
drag, startPoint x: 375, startPoint y: 63, endPoint x: 332, endPoint y: 68, distance: 43.2
click at [332, 68] on div "lpg ​" at bounding box center [527, 62] width 422 height 29
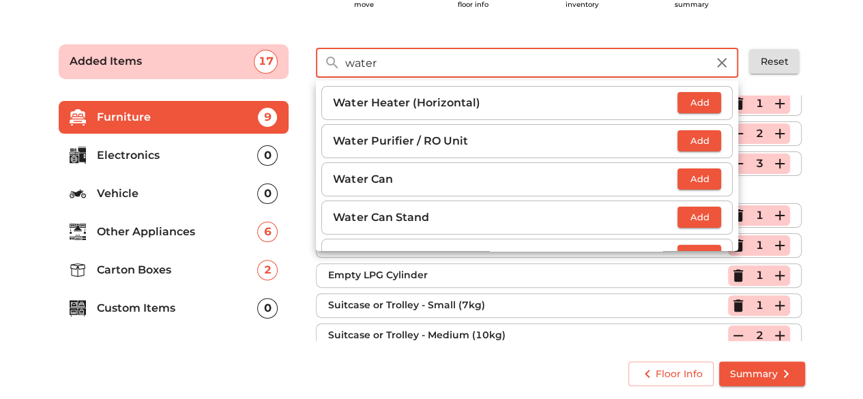
type input "water"
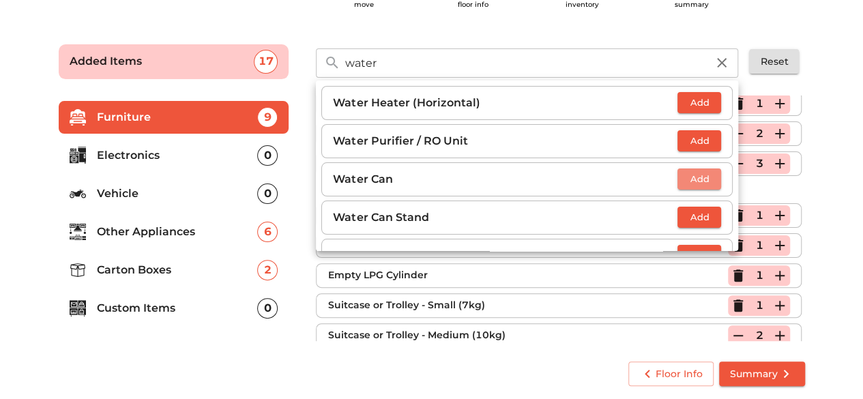
click at [690, 177] on span "Add" at bounding box center [699, 179] width 30 height 16
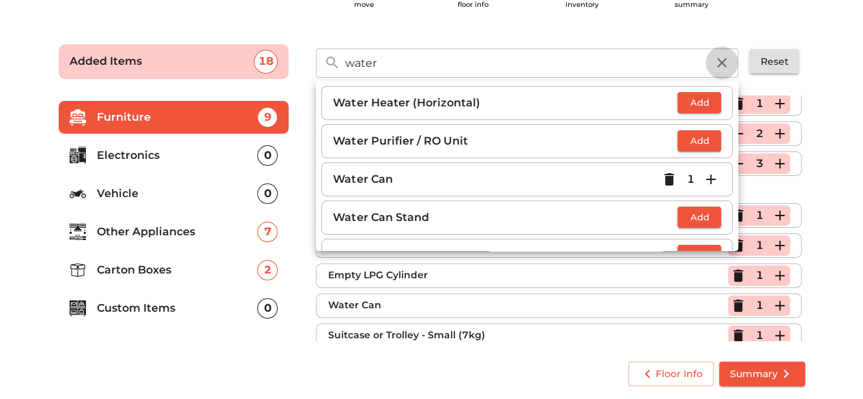
click at [724, 64] on icon "button" at bounding box center [722, 63] width 10 height 10
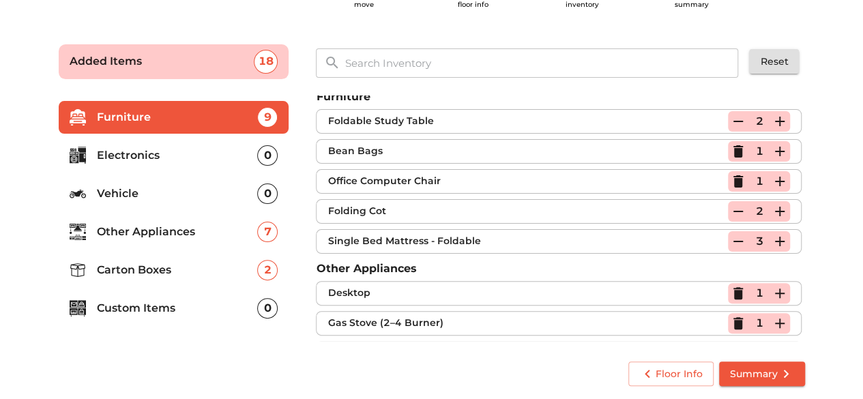
scroll to position [0, 0]
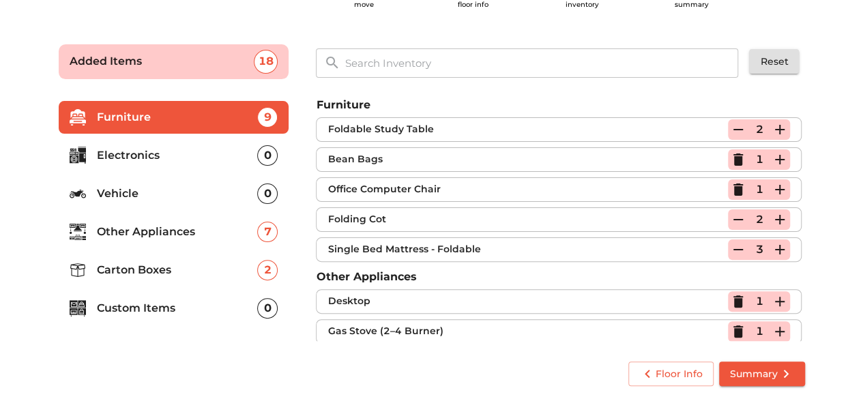
click at [449, 65] on input "text" at bounding box center [541, 62] width 411 height 29
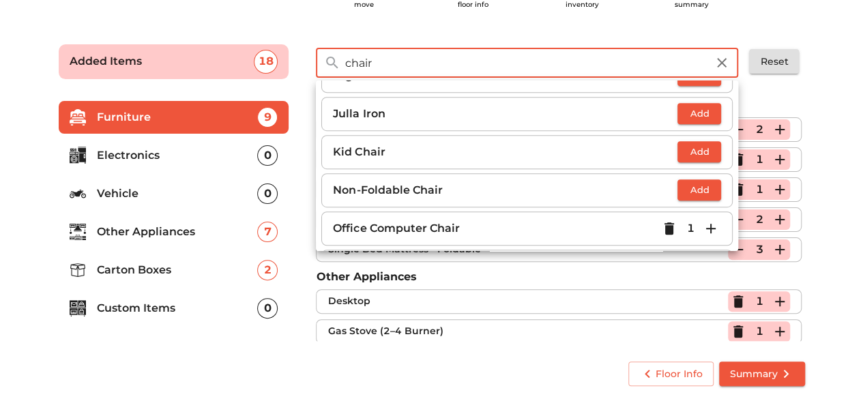
scroll to position [477, 0]
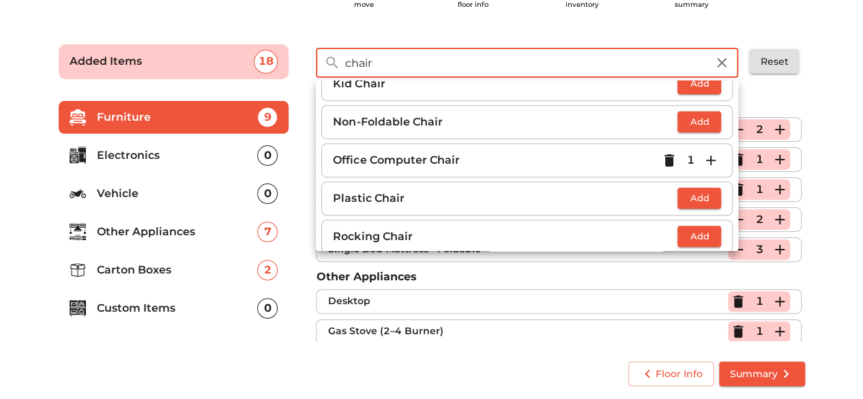
type input "chair"
click at [689, 192] on span "Add" at bounding box center [699, 198] width 30 height 16
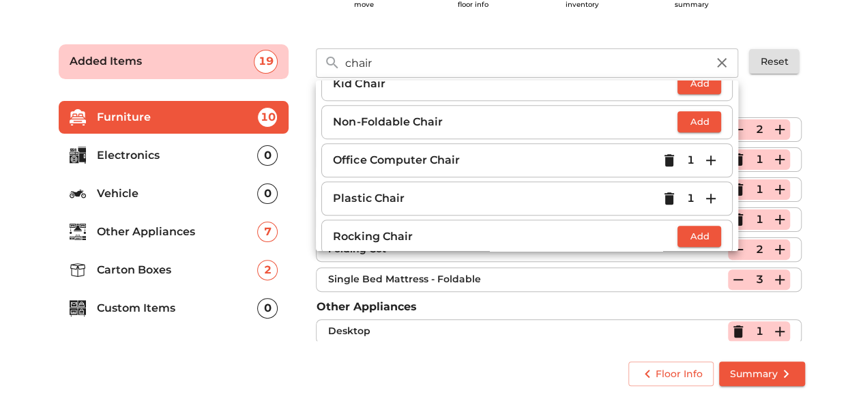
click at [720, 60] on icon "button" at bounding box center [722, 63] width 10 height 10
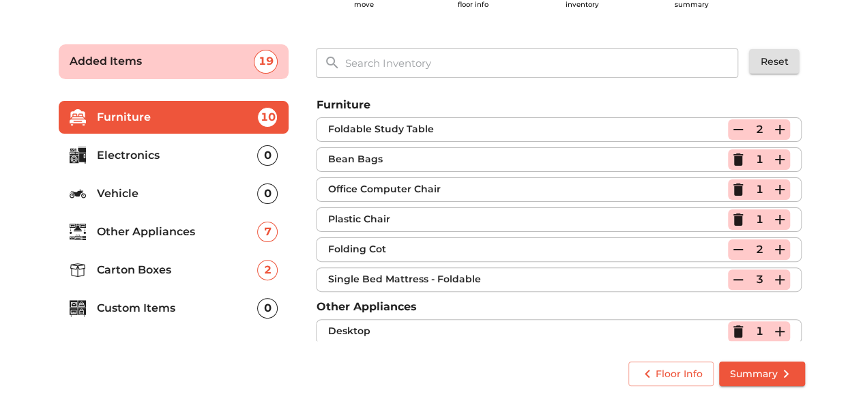
click at [226, 124] on p "Furniture" at bounding box center [177, 117] width 161 height 16
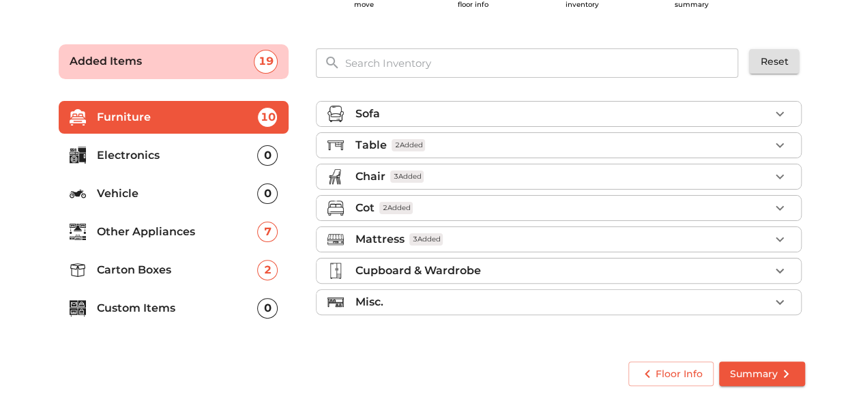
click at [218, 123] on p "Furniture" at bounding box center [177, 117] width 161 height 16
click at [232, 122] on p "Furniture" at bounding box center [177, 117] width 161 height 16
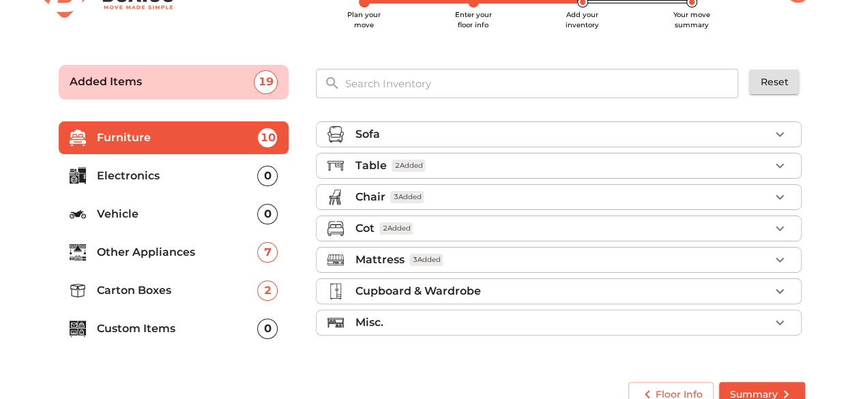
scroll to position [65, 0]
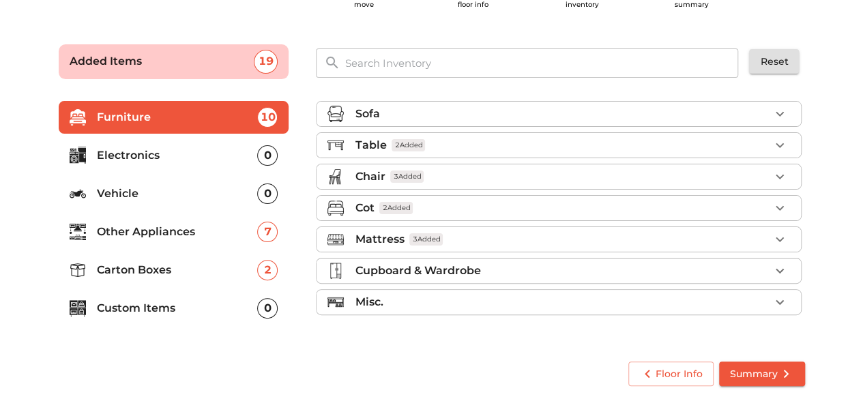
click at [745, 377] on span "Summary" at bounding box center [762, 374] width 64 height 17
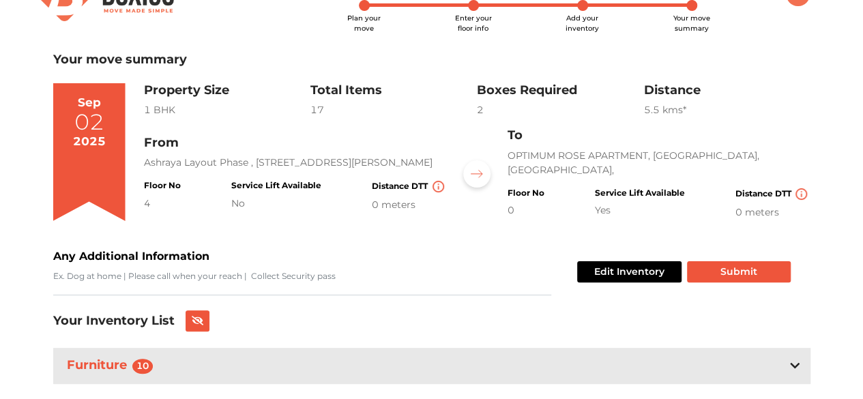
scroll to position [110, 0]
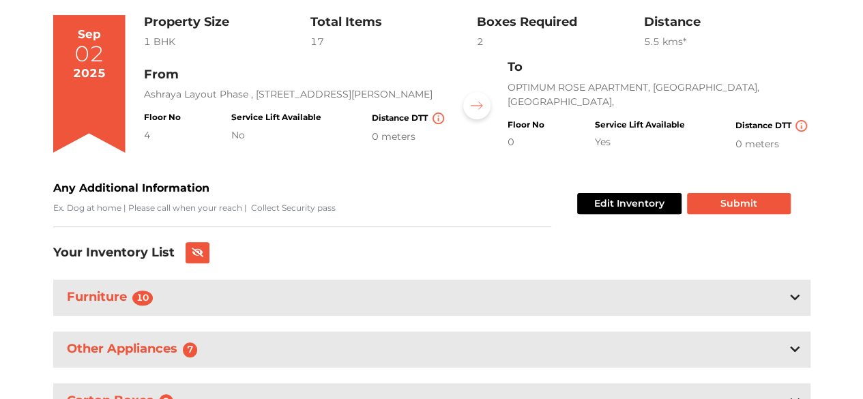
click at [176, 295] on div "Furniture 10" at bounding box center [431, 298] width 757 height 36
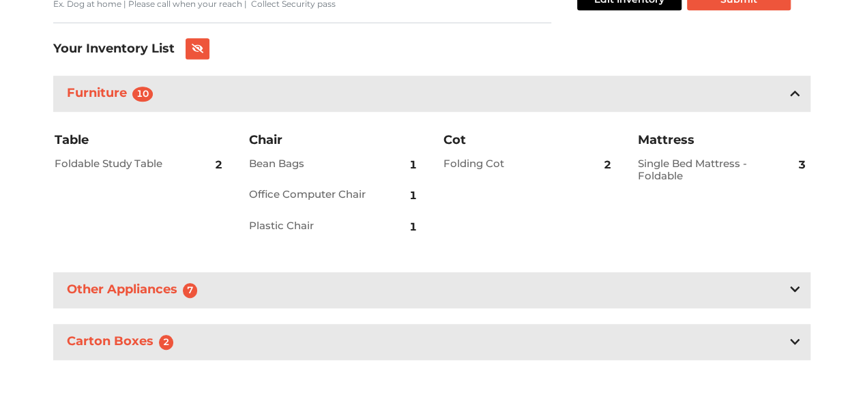
scroll to position [314, 0]
click at [293, 293] on div "Other Appliances 7" at bounding box center [431, 289] width 757 height 36
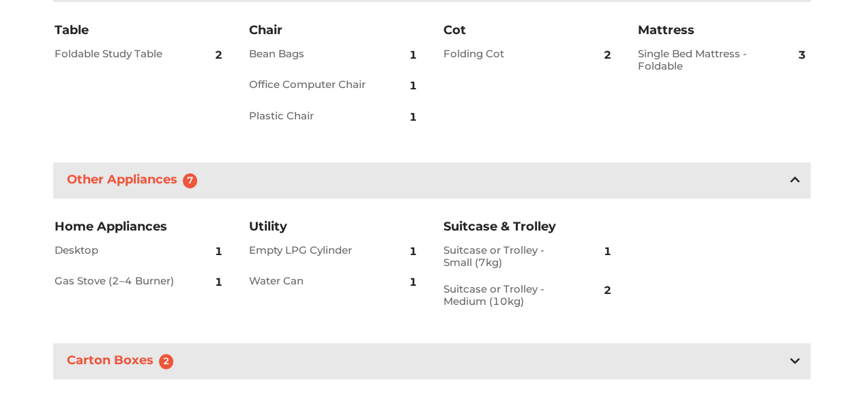
scroll to position [451, 0]
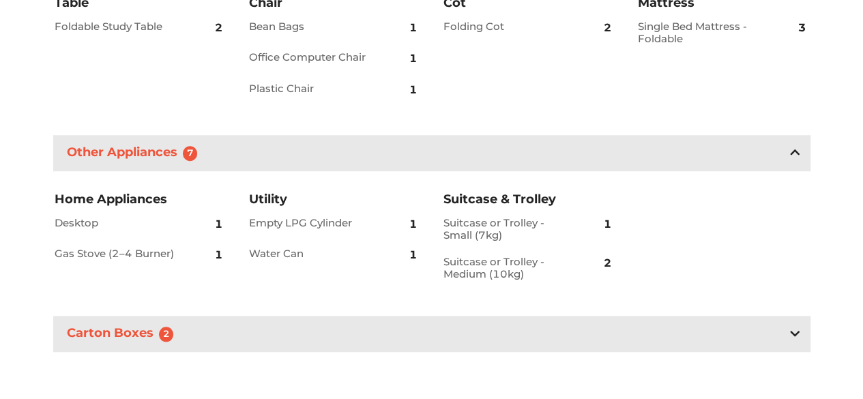
click at [267, 332] on div "Carton Boxes 2" at bounding box center [431, 334] width 757 height 36
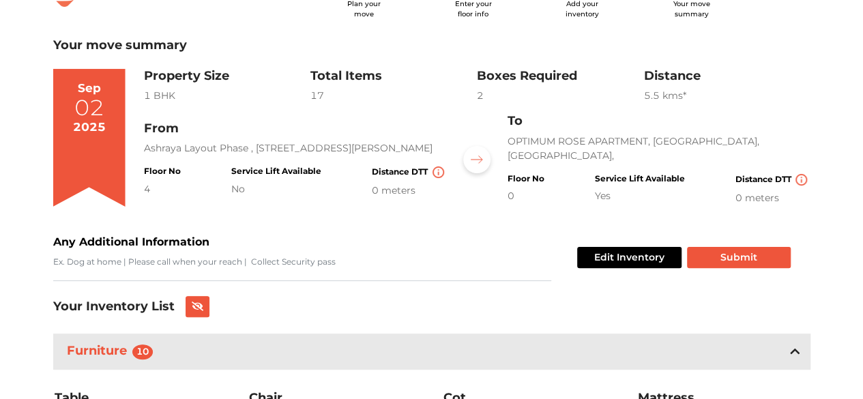
scroll to position [0, 0]
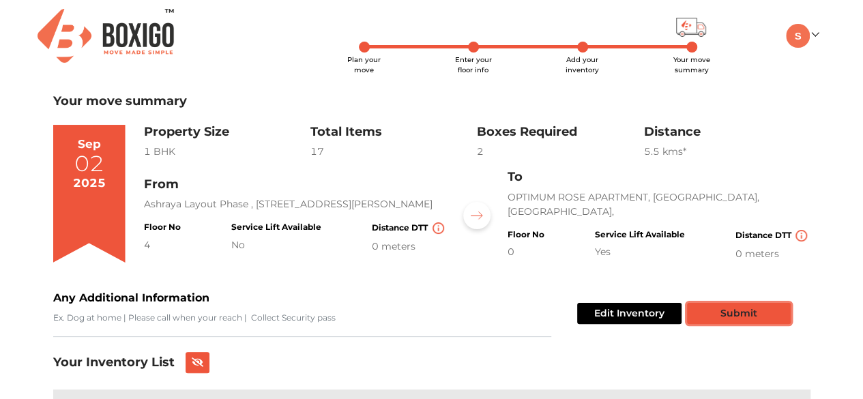
click at [718, 315] on button "Submit" at bounding box center [739, 313] width 104 height 21
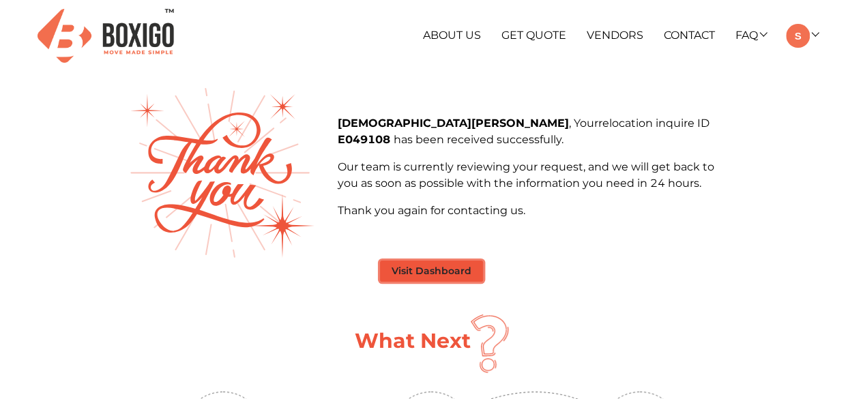
click at [461, 267] on button "Visit Dashboard" at bounding box center [431, 271] width 103 height 21
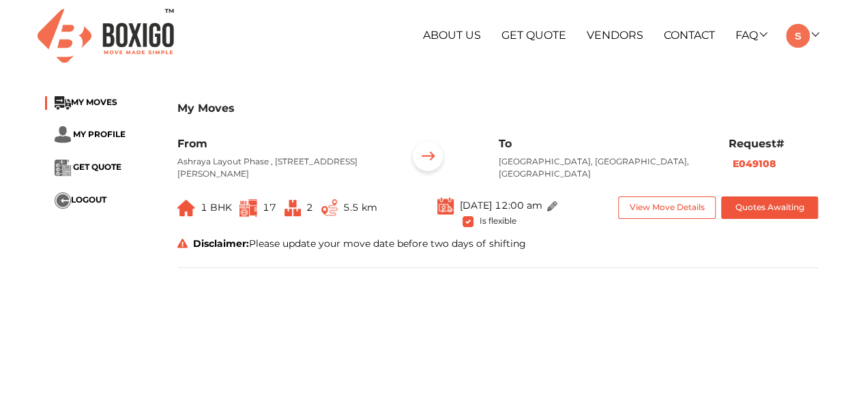
click at [557, 210] on span at bounding box center [549, 205] width 16 height 10
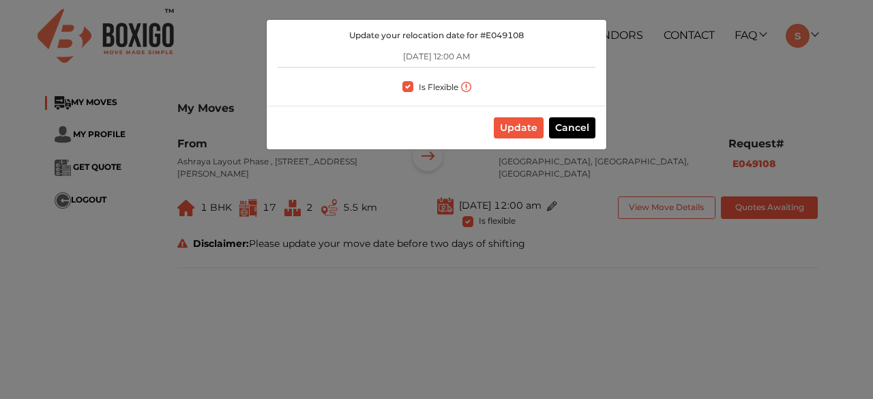
click at [567, 218] on div "Update your relocation date for # E049108 [DATE] 12:00 AM Is Flexible Update Ca…" at bounding box center [436, 199] width 873 height 399
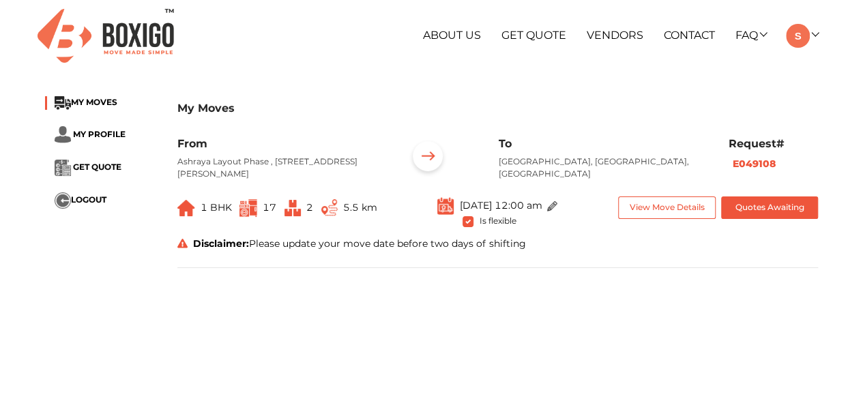
click at [555, 256] on div "Disclaimer: Please update your move date before two days of shifting" at bounding box center [497, 247] width 661 height 20
